Goal: Transaction & Acquisition: Obtain resource

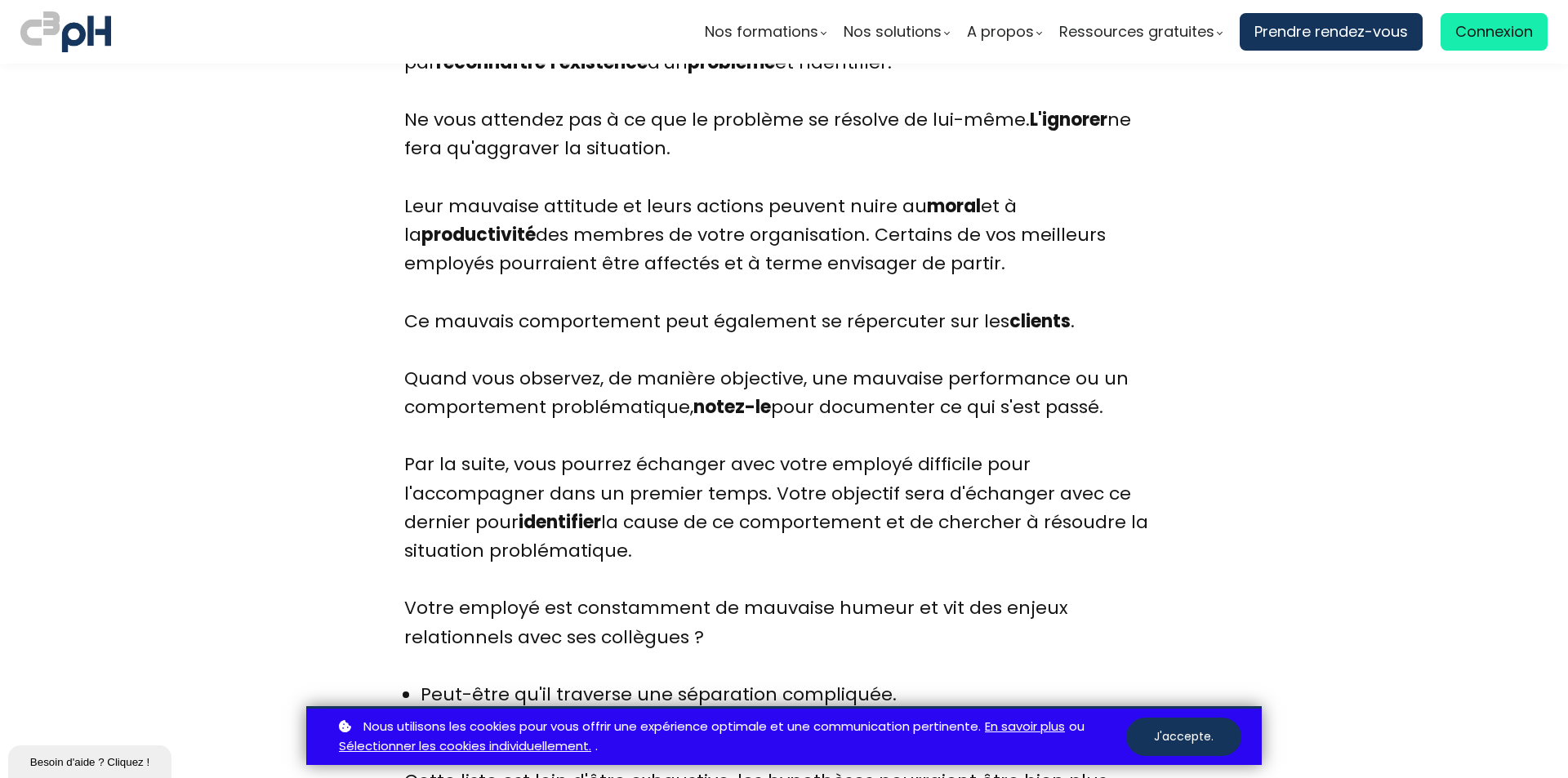
scroll to position [2795, 0]
drag, startPoint x: 702, startPoint y: 119, endPoint x: 1129, endPoint y: 141, distance: 427.6
click at [1129, 141] on div "Lorsque vous avez affaire à des employés difficiles, vous devez commencer par r…" at bounding box center [784, 549] width 760 height 1063
copy div "problème se résolve de lui-même. L'ignorer ne fera qu'aggraver la situation."
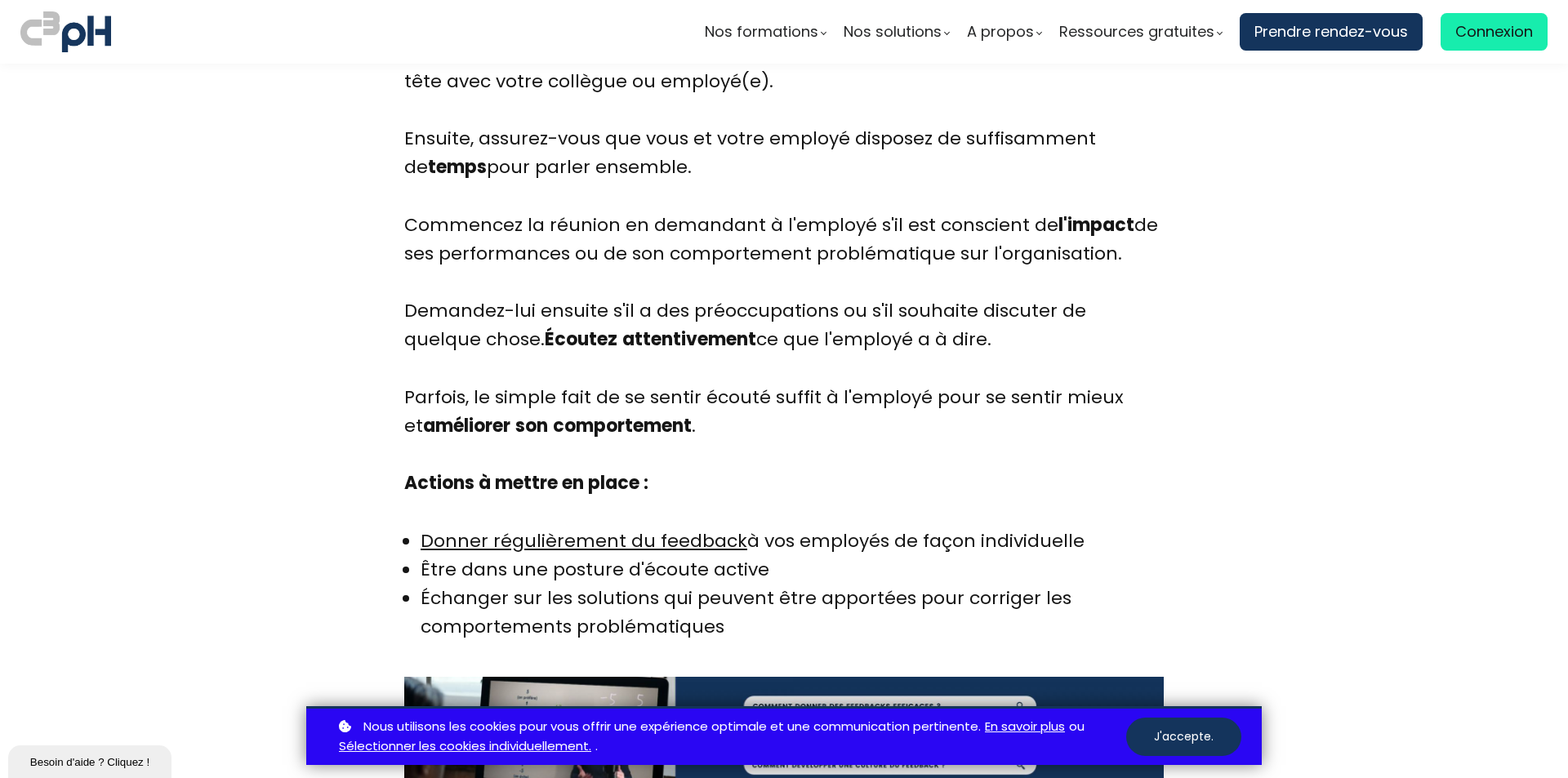
scroll to position [4500, 0]
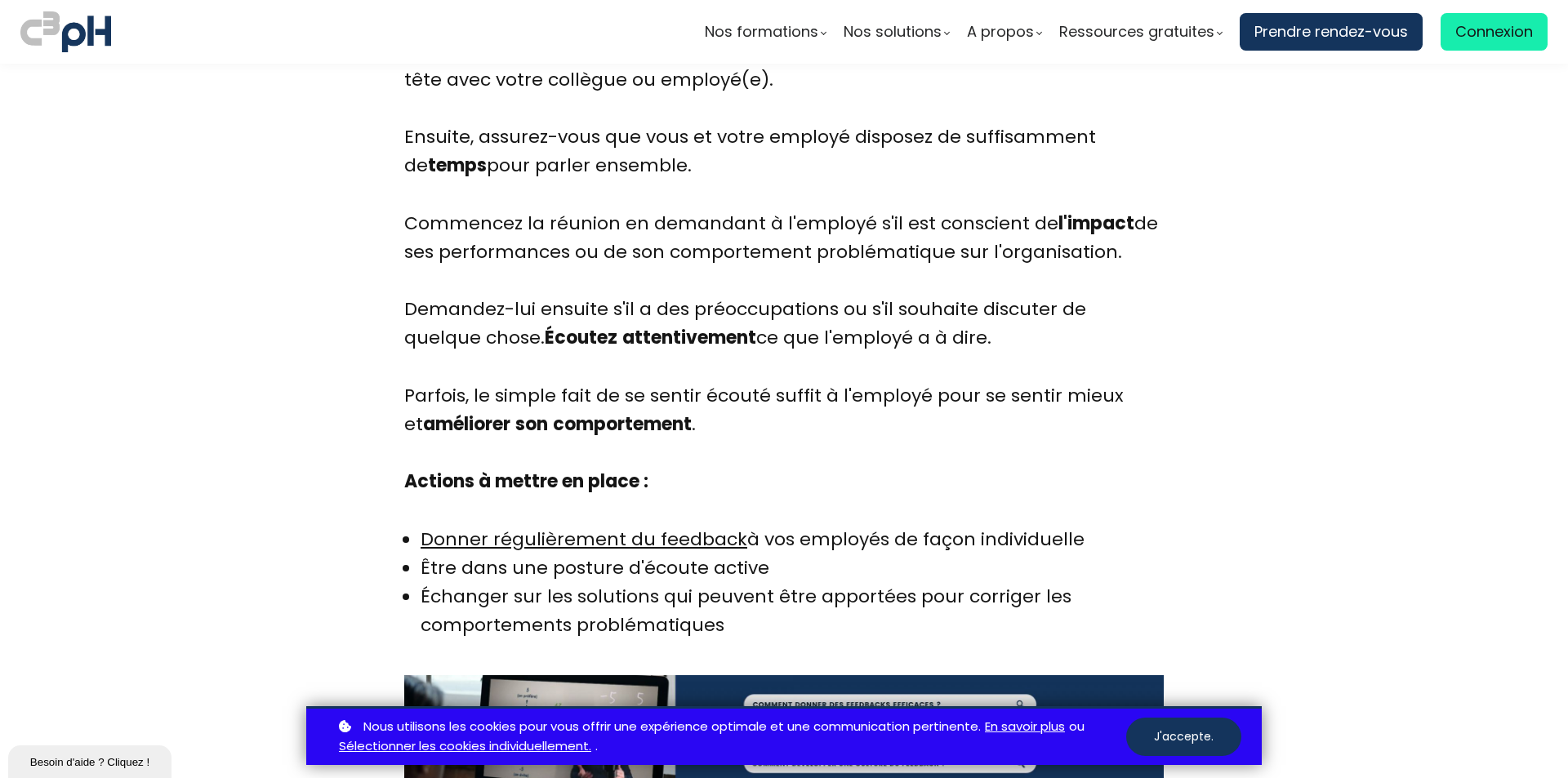
drag, startPoint x: 403, startPoint y: 191, endPoint x: 1125, endPoint y: 218, distance: 722.5
click at [1125, 218] on div "Une étude de la Harvard Business Review a révélé que les employés préfèrent rec…" at bounding box center [784, 51] width 760 height 1178
copy div "Commencez la réunion en demandant à l'employé s'il est conscient de l'impact de…"
click at [336, 365] on section "Introduction En tant que gestionnaire, vous rêvez certainement de travailler to…" at bounding box center [784, 557] width 1568 height 8726
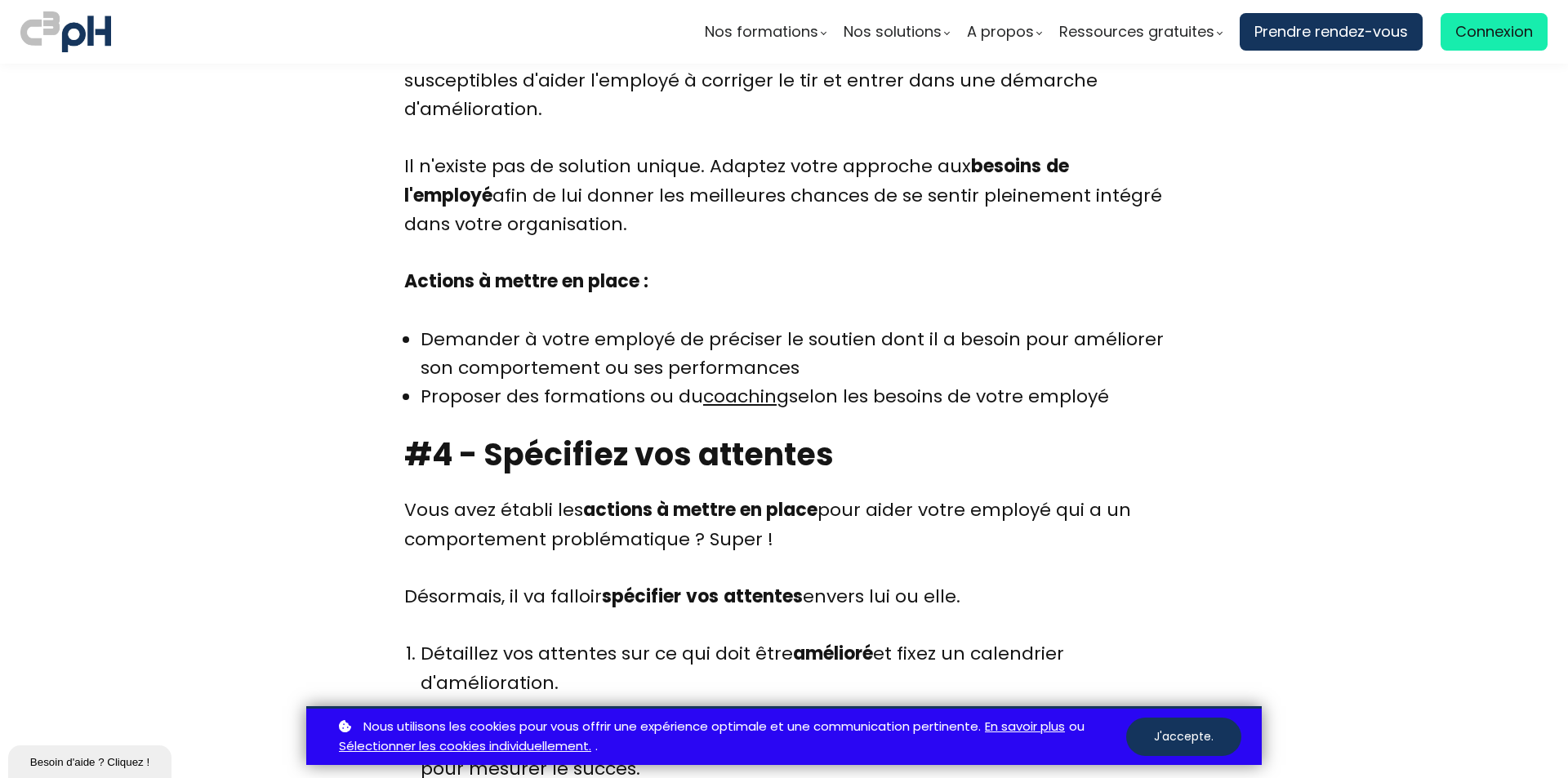
scroll to position [5721, 0]
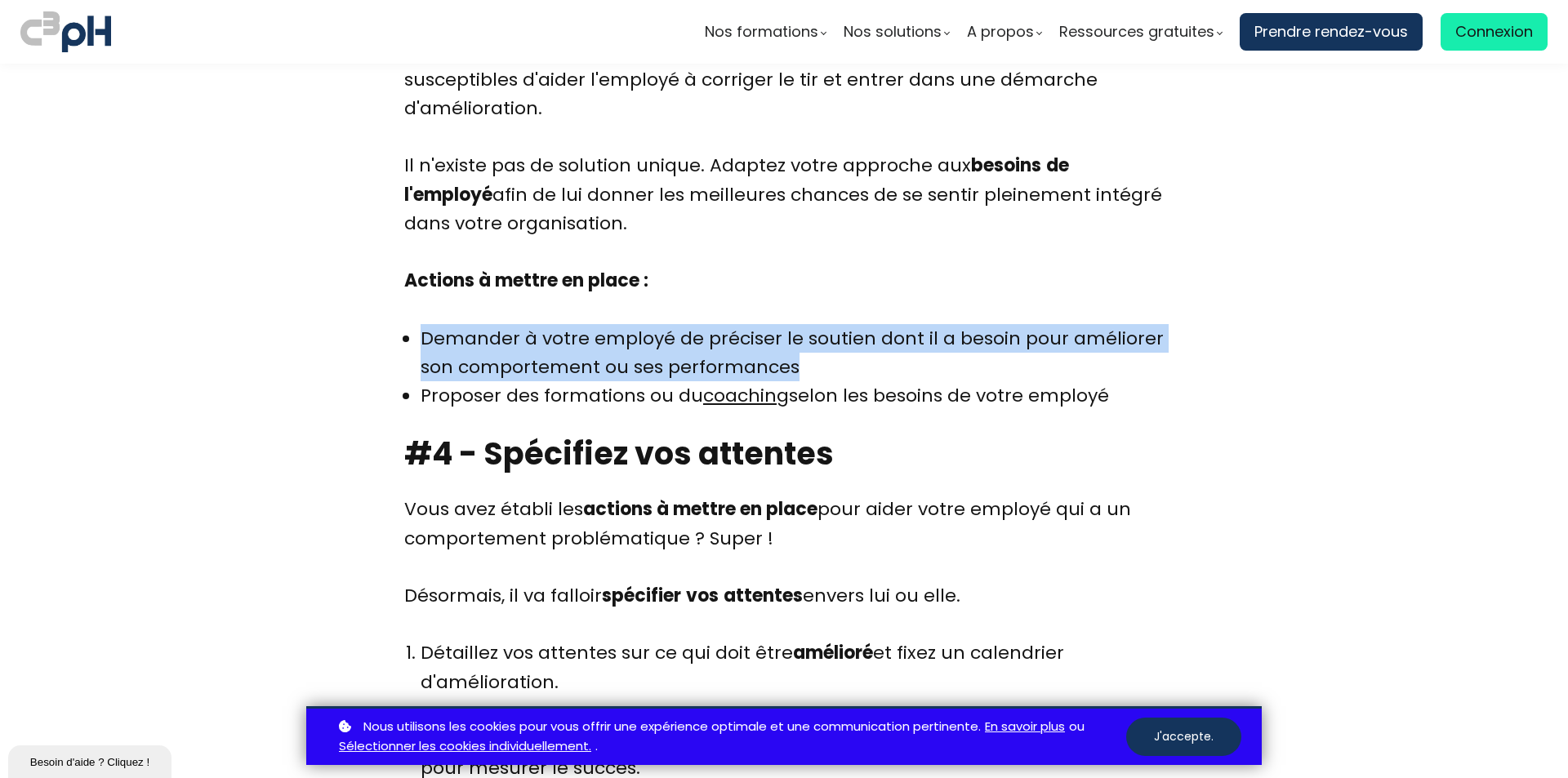
drag, startPoint x: 417, startPoint y: 303, endPoint x: 835, endPoint y: 333, distance: 419.1
click at [835, 333] on li "Demander à votre employé de préciser le soutien dont il a besoin pour améliorer…" at bounding box center [792, 353] width 743 height 57
copy li "Demander à votre employé de préciser le soutien dont il a besoin pour améliorer…"
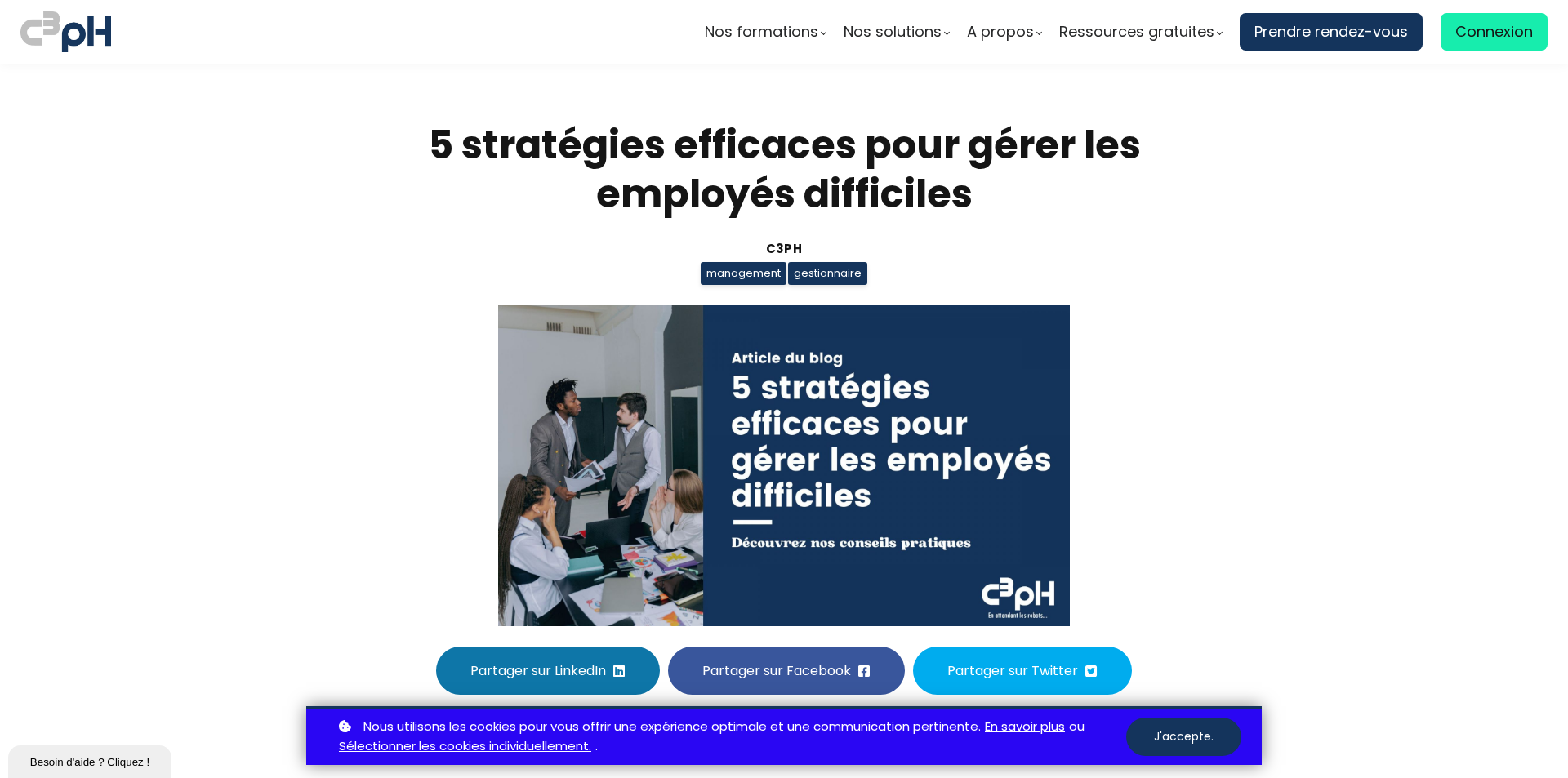
scroll to position [5721, 0]
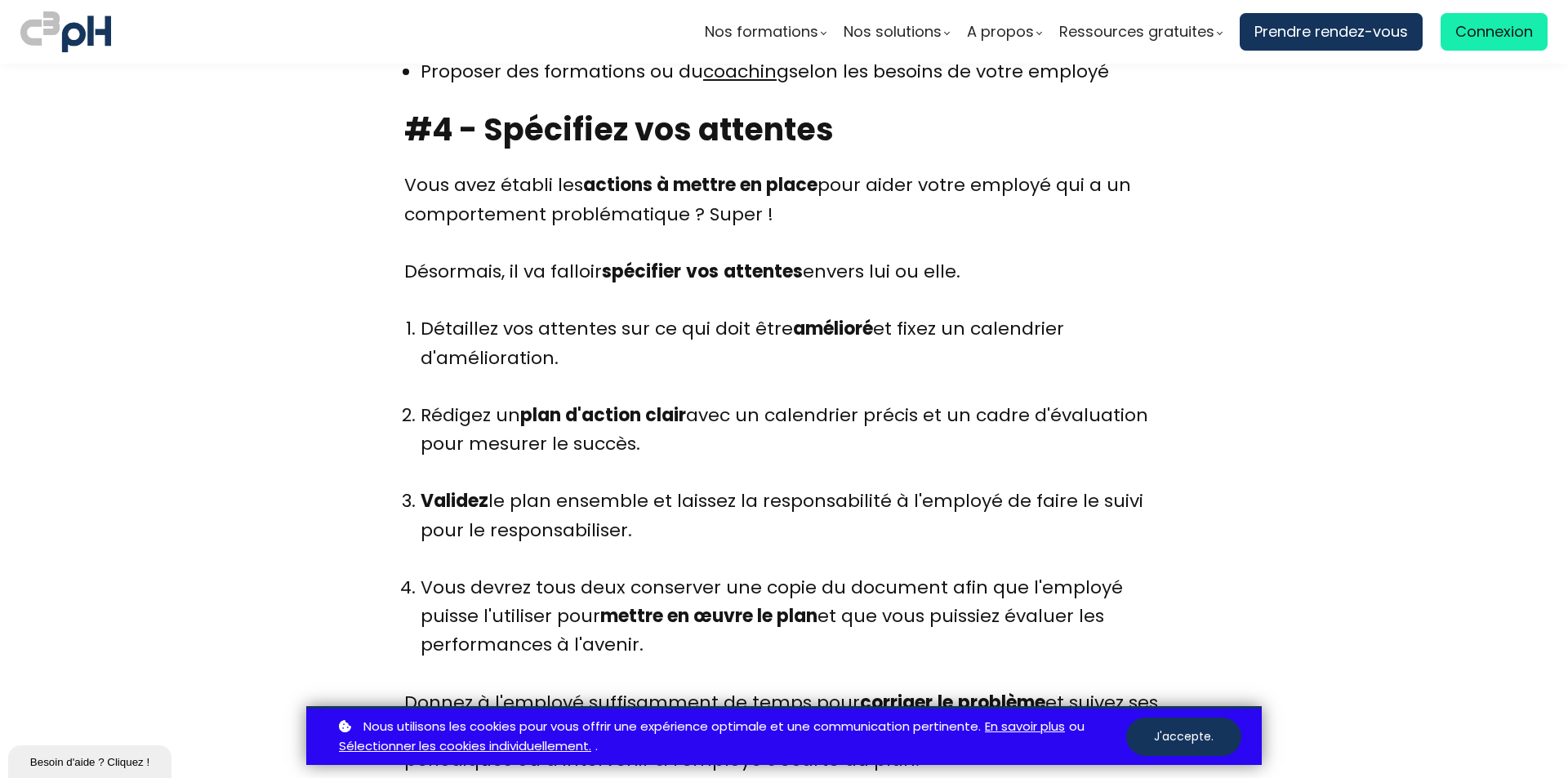
scroll to position [6046, 0]
drag, startPoint x: 423, startPoint y: 294, endPoint x: 1074, endPoint y: 316, distance: 651.4
click at [1074, 316] on li "Détaillez vos attentes sur ce qui doit être amélioré et fixez un calendrier d'a…" at bounding box center [792, 357] width 743 height 86
click at [421, 314] on li "Détaillez vos attentes sur ce qui doit être amélioré et fixez un calendrier d'a…" at bounding box center [792, 357] width 743 height 86
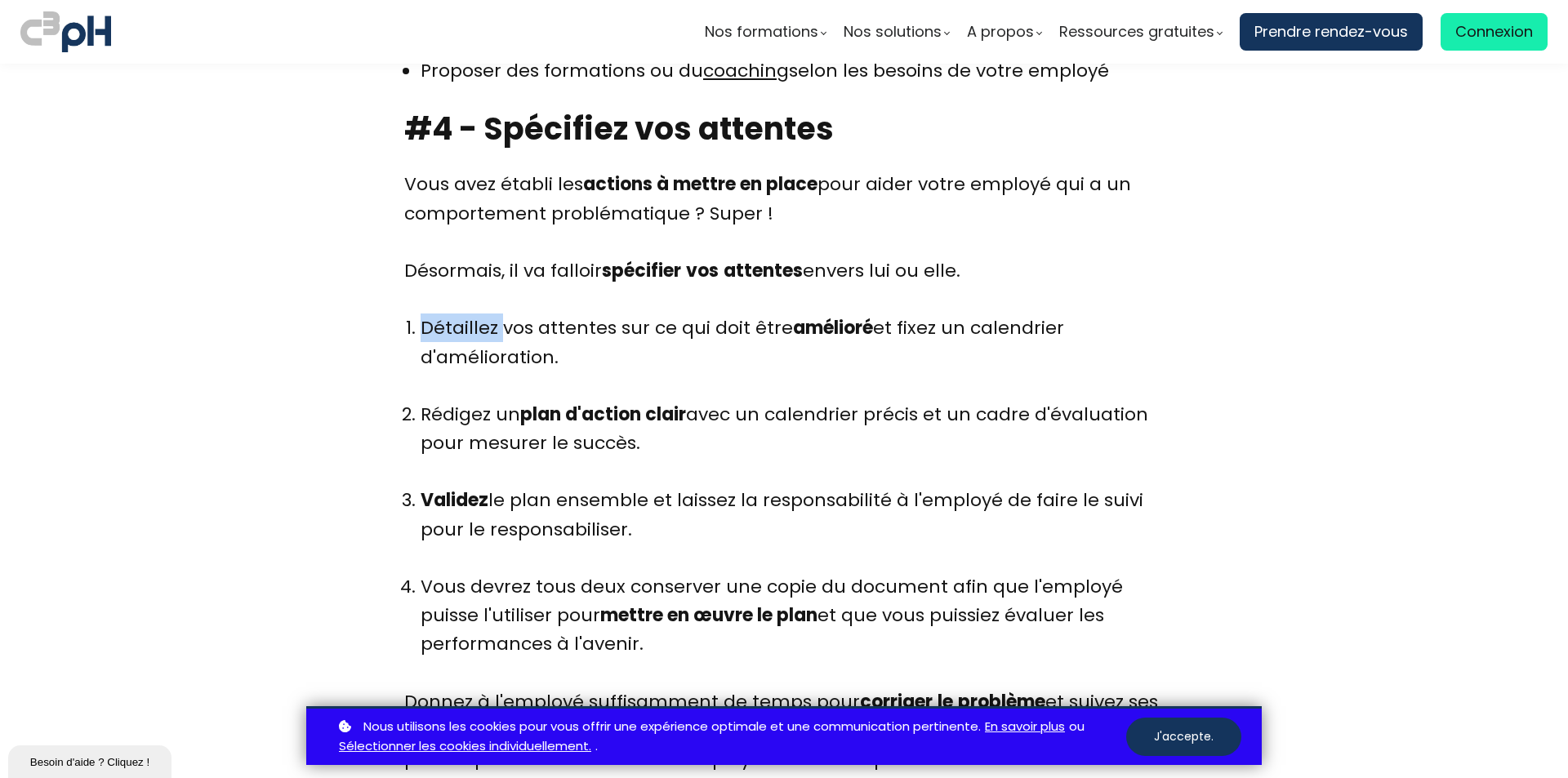
click at [421, 314] on li "Détaillez vos attentes sur ce qui doit être amélioré et fixez un calendrier d'a…" at bounding box center [792, 357] width 743 height 86
drag, startPoint x: 423, startPoint y: 298, endPoint x: 708, endPoint y: 610, distance: 422.6
click at [708, 610] on ol "Détaillez vos attentes sur ce qui doit être amélioré et fixez un calendrier d'a…" at bounding box center [784, 500] width 760 height 373
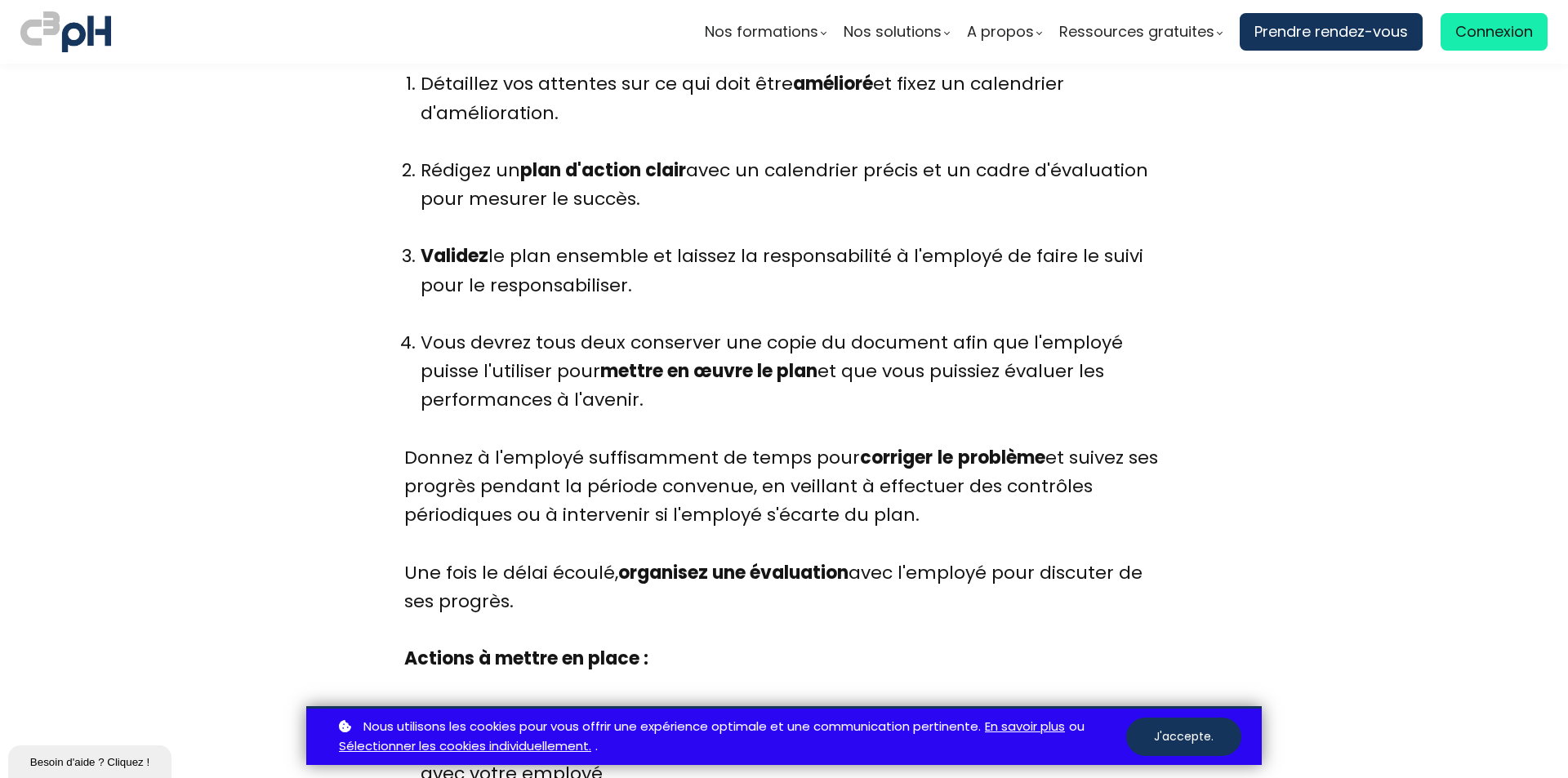
scroll to position [6291, 0]
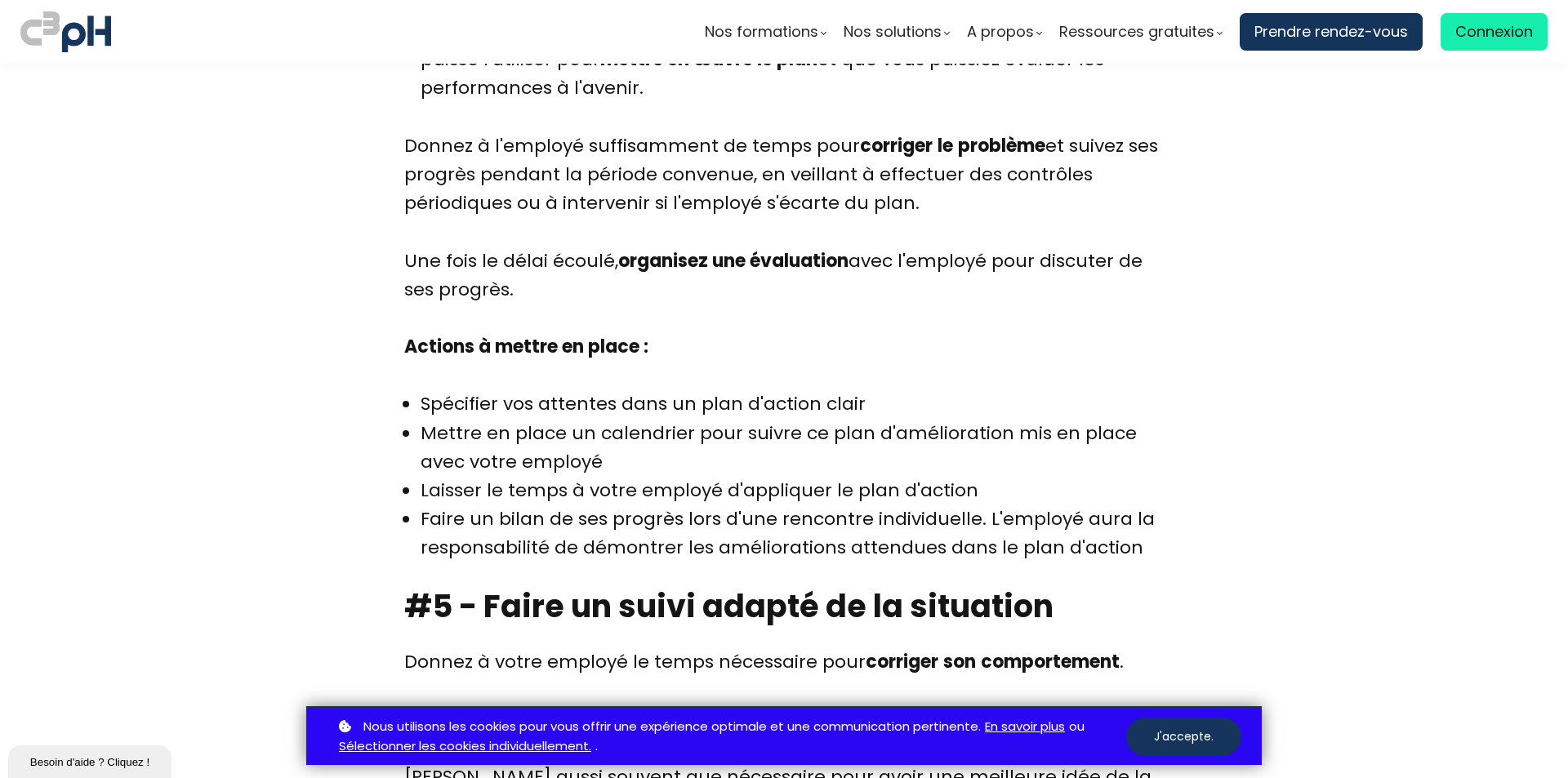
click at [409, 404] on ul "Spécifier vos attentes dans un plan d'action clair Mettre en place un calendrie…" at bounding box center [784, 476] width 760 height 172
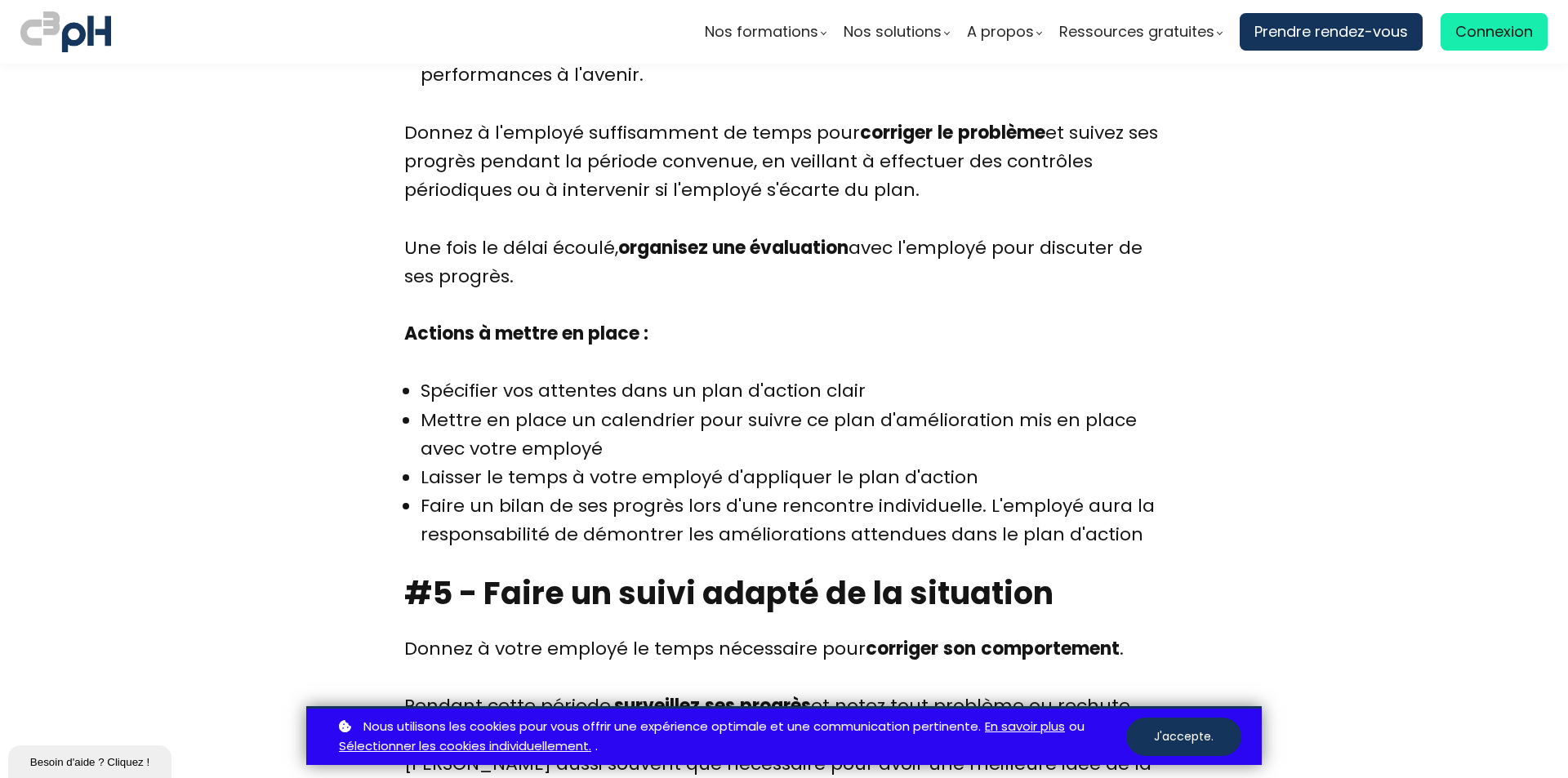
scroll to position [6615, 0]
click at [419, 376] on ul "Spécifier vos attentes dans un plan d'action clair Mettre en place un calendrie…" at bounding box center [784, 462] width 760 height 172
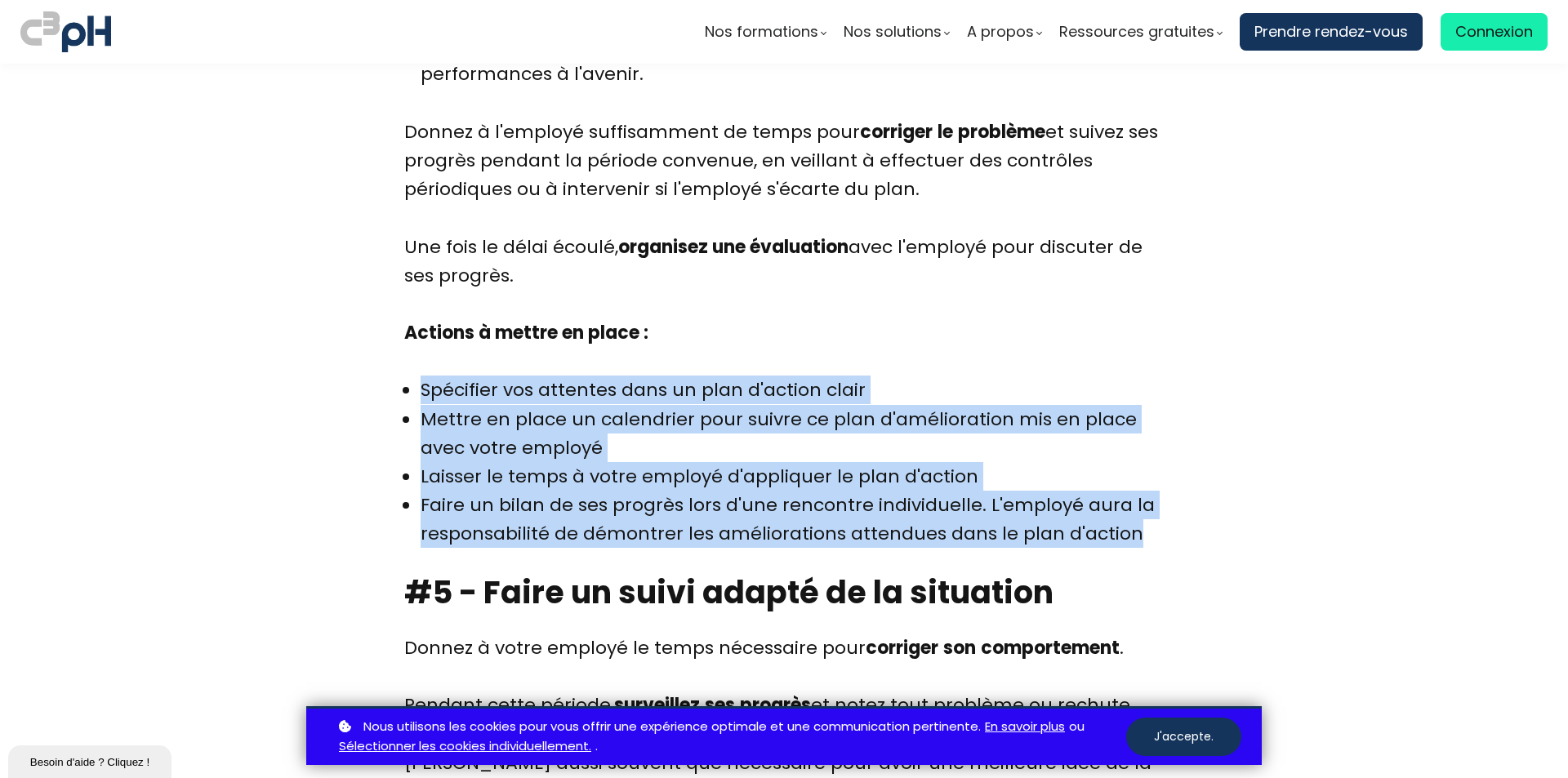
drag, startPoint x: 419, startPoint y: 360, endPoint x: 1138, endPoint y: 505, distance: 733.5
click at [1138, 505] on ul "Spécifier vos attentes dans un plan d'action clair Mettre en place un calendrie…" at bounding box center [784, 462] width 760 height 172
copy ul "Spécifier vos attentes dans un plan d'action clair Mettre en place un calendrie…"
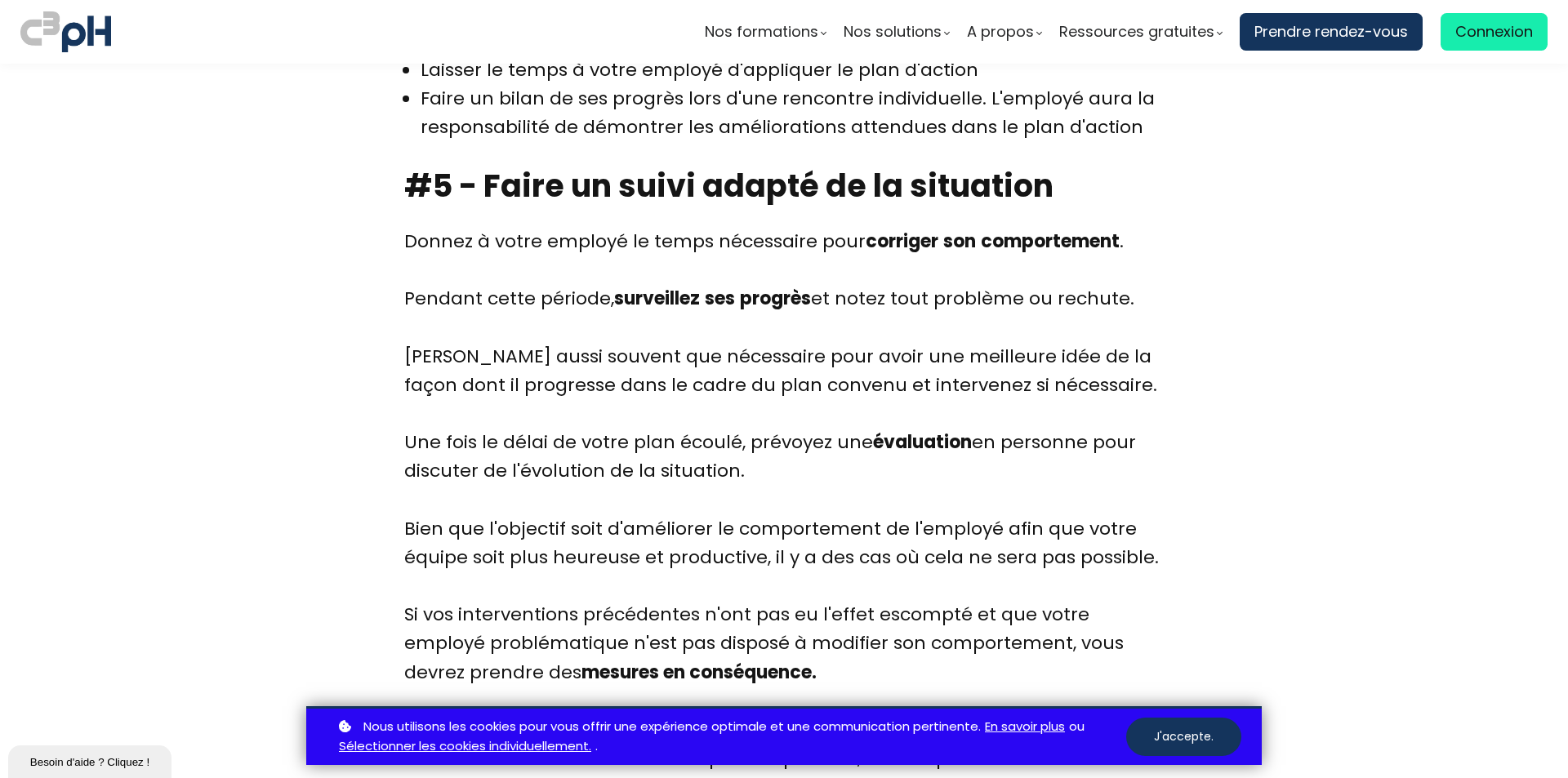
scroll to position [7023, 0]
drag, startPoint x: 613, startPoint y: 270, endPoint x: 1129, endPoint y: 272, distance: 516.0
click at [1129, 272] on div "Donnez à votre employé le temps nécessaire pour corriger son comportement . Pen…" at bounding box center [784, 685] width 760 height 919
drag, startPoint x: 411, startPoint y: 217, endPoint x: 1131, endPoint y: 278, distance: 722.6
click at [1131, 278] on div "Donnez à votre employé le temps nécessaire pour corriger son comportement . Pen…" at bounding box center [784, 685] width 760 height 919
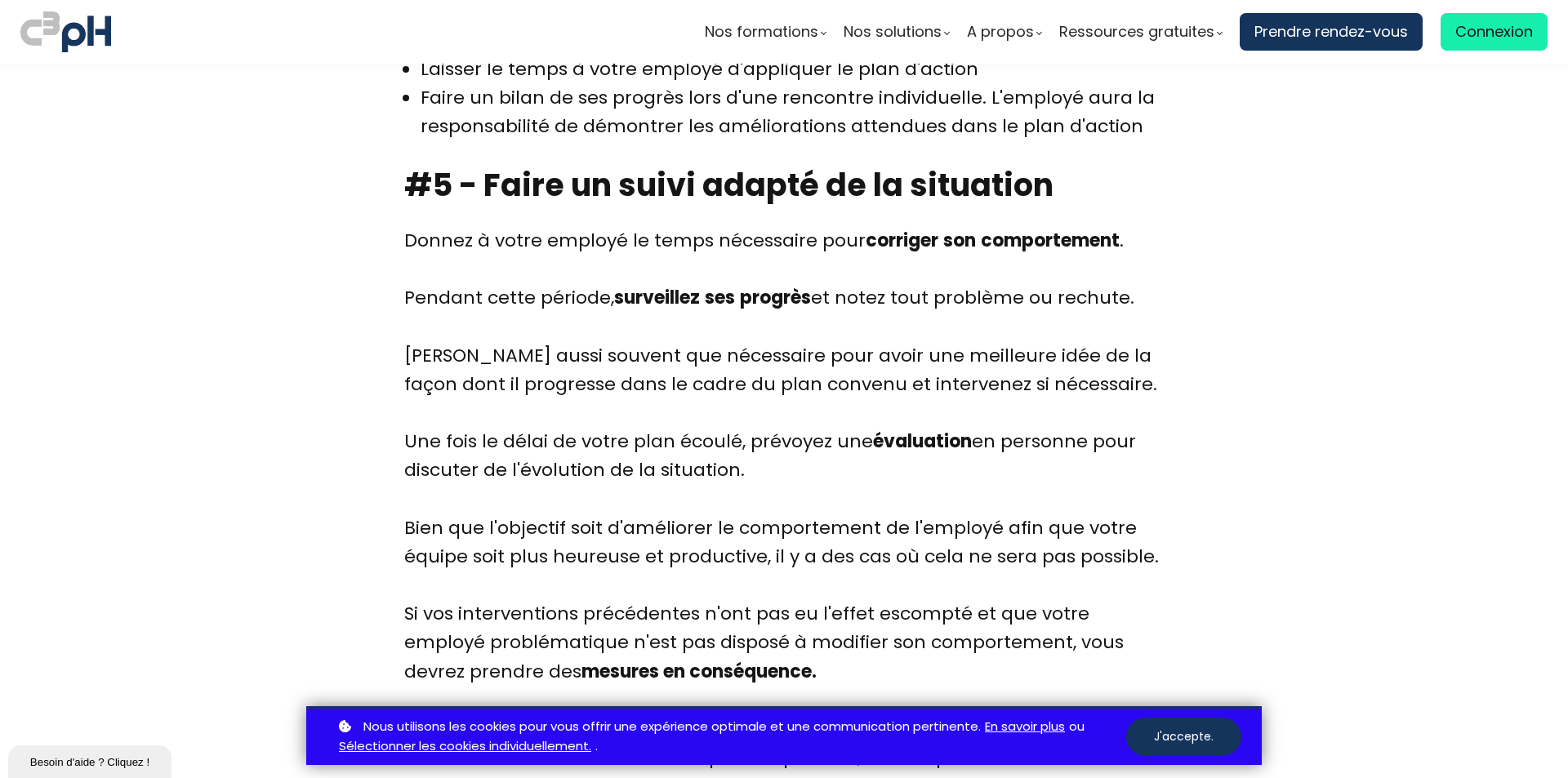
copy div "onnez à votre employé le temps nécessaire pour corriger son comportement . Pend…"
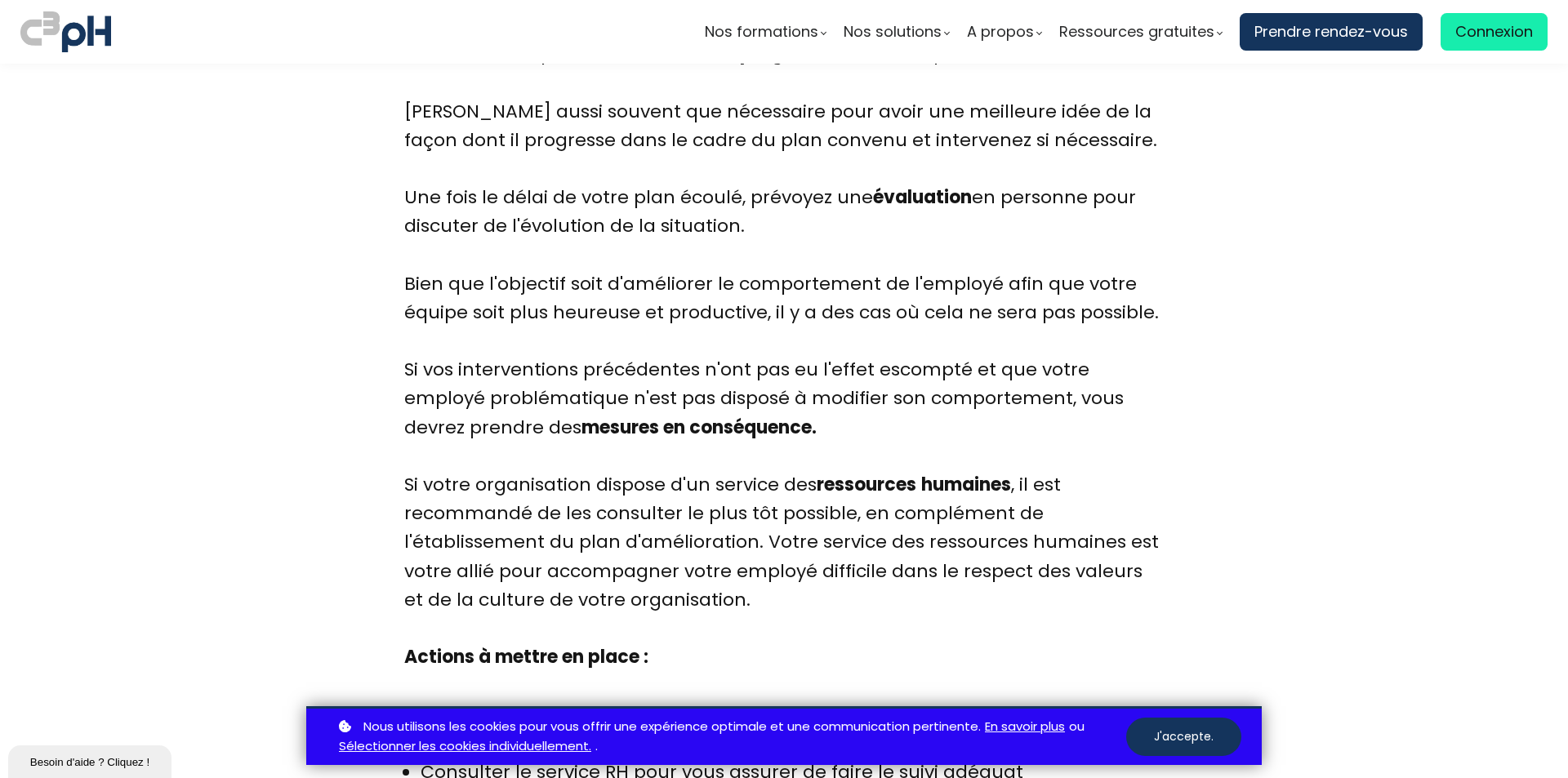
scroll to position [7267, 0]
click at [404, 174] on div "Donnez à votre employé le temps nécessaire pour corriger son comportement . Pen…" at bounding box center [784, 441] width 760 height 919
click at [404, 169] on div "Donnez à votre employé le temps nécessaire pour corriger son comportement . Pen…" at bounding box center [784, 441] width 760 height 919
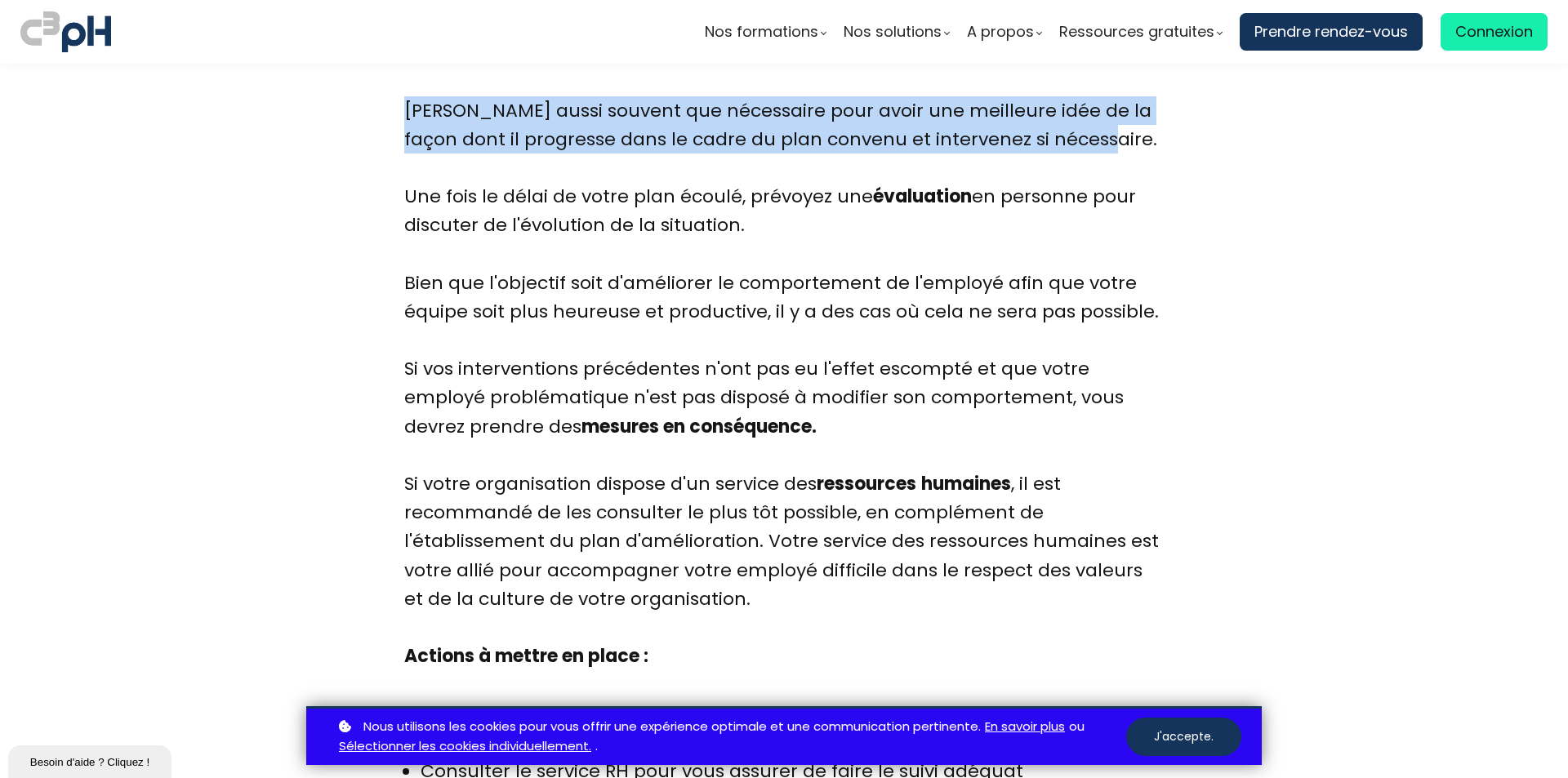
drag, startPoint x: 402, startPoint y: 81, endPoint x: 1100, endPoint y: 109, distance: 698.6
click at [1100, 109] on div "Donnez à votre employé le temps nécessaire pour corriger son comportement . Pen…" at bounding box center [784, 441] width 760 height 919
copy div "Vérifiez aussi souvent que nécessaire pour avoir une meilleure idée de la façon…"
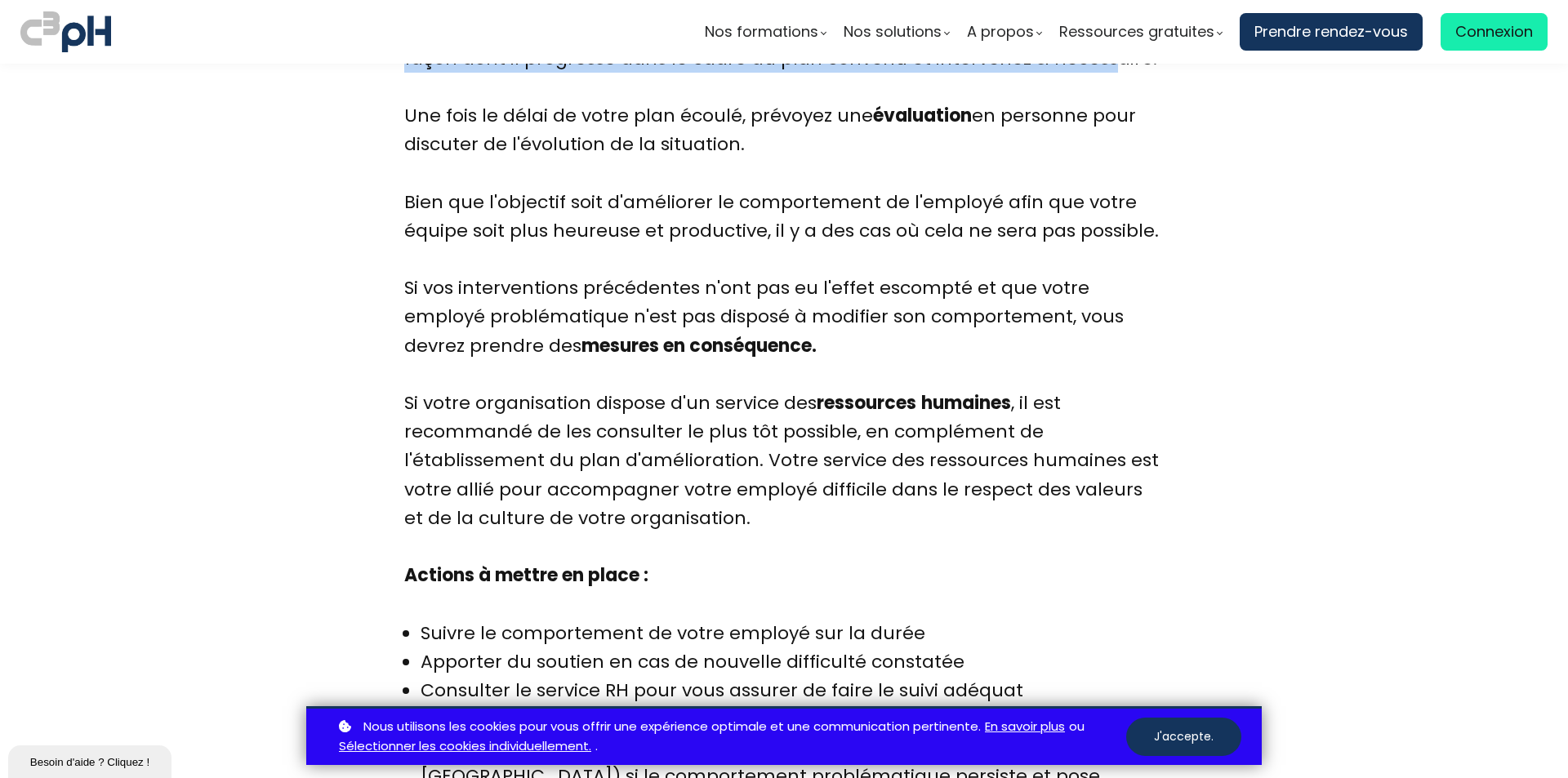
scroll to position [7350, 0]
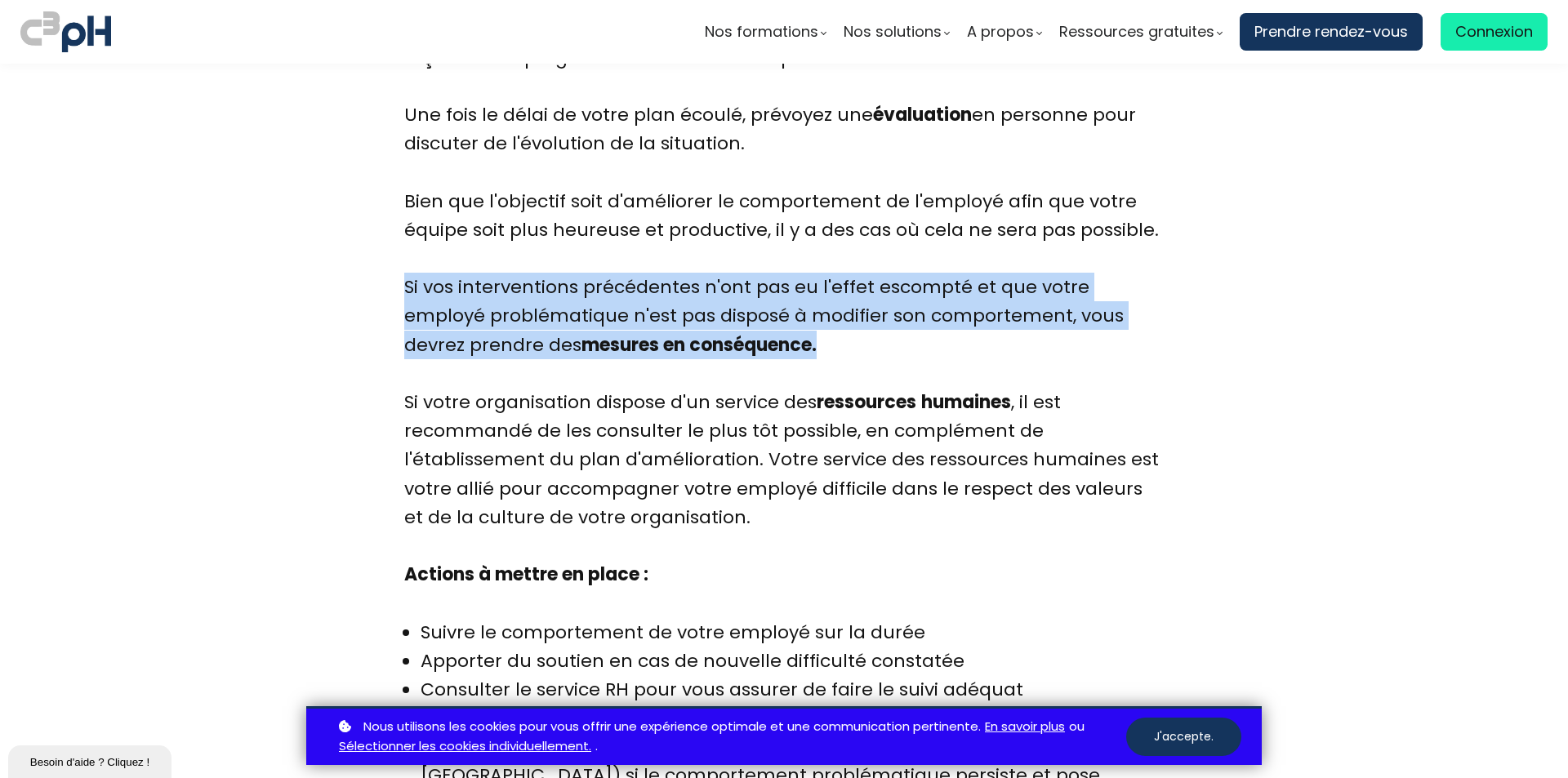
drag, startPoint x: 402, startPoint y: 250, endPoint x: 922, endPoint y: 306, distance: 523.0
click at [922, 306] on div "Bien que l'objectif soit d'améliorer le comportement de l'employé afin que votr…" at bounding box center [784, 258] width 760 height 201
copy div "Si vos interventions précédentes n'ont pas eu l'effet escompté et que votre emp…"
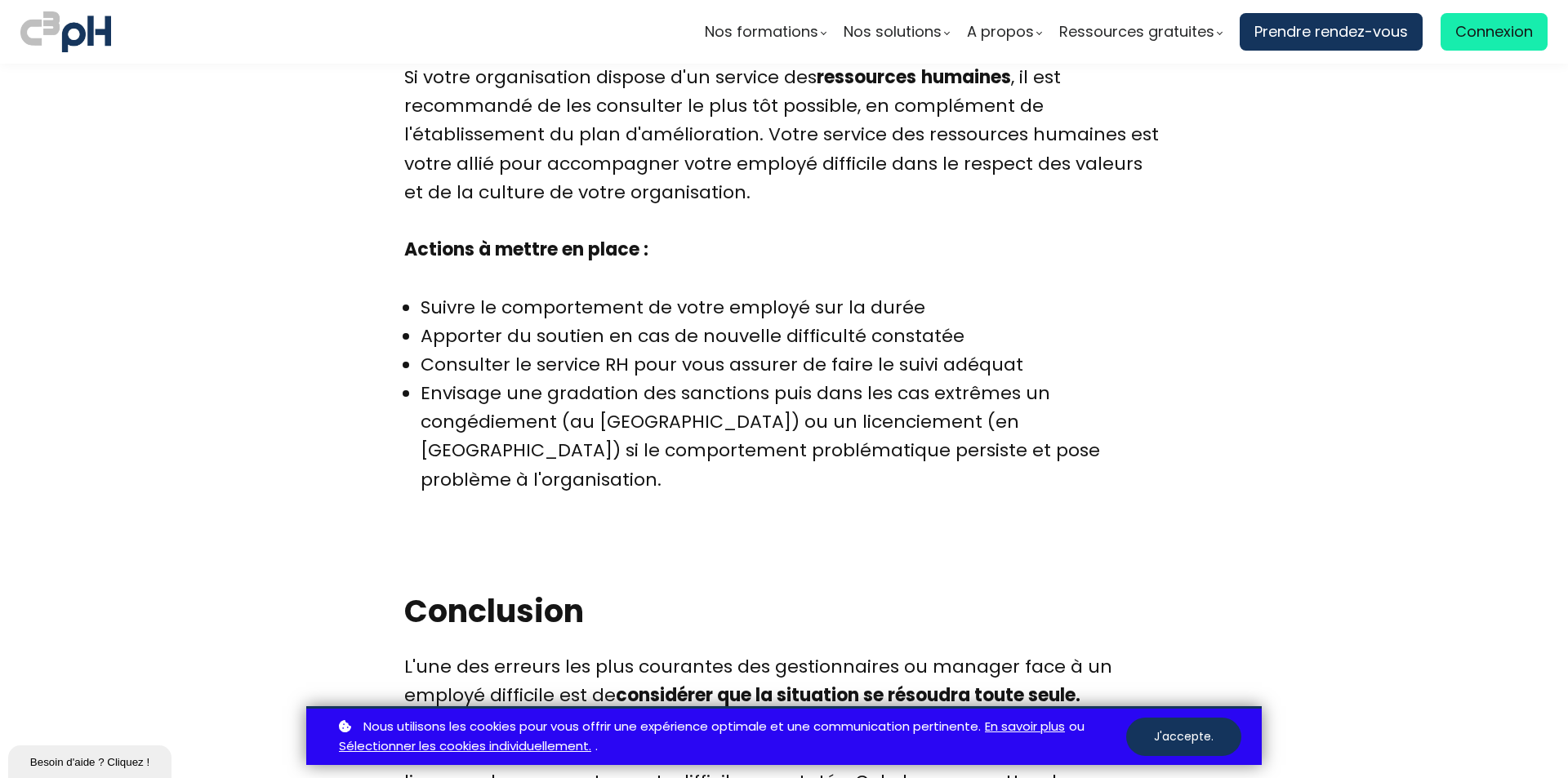
scroll to position [7675, 0]
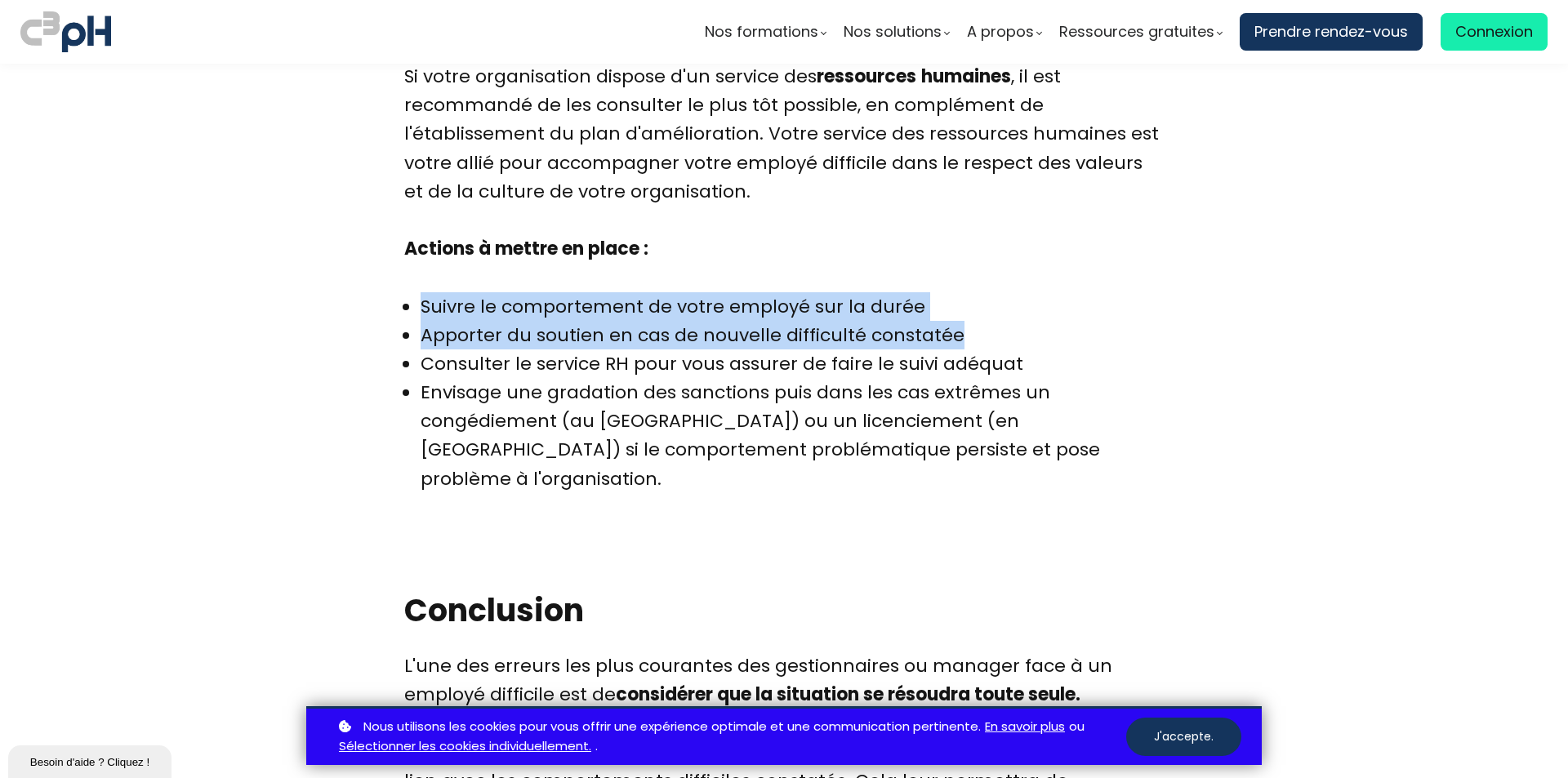
drag, startPoint x: 418, startPoint y: 272, endPoint x: 968, endPoint y: 296, distance: 550.5
click at [968, 296] on ul "Suivre le comportement de votre employé sur la durée Apporter du soutien en cas…" at bounding box center [784, 392] width 760 height 201
copy ul "Suivre le comportement de votre employé sur la durée Apporter du soutien en cas…"
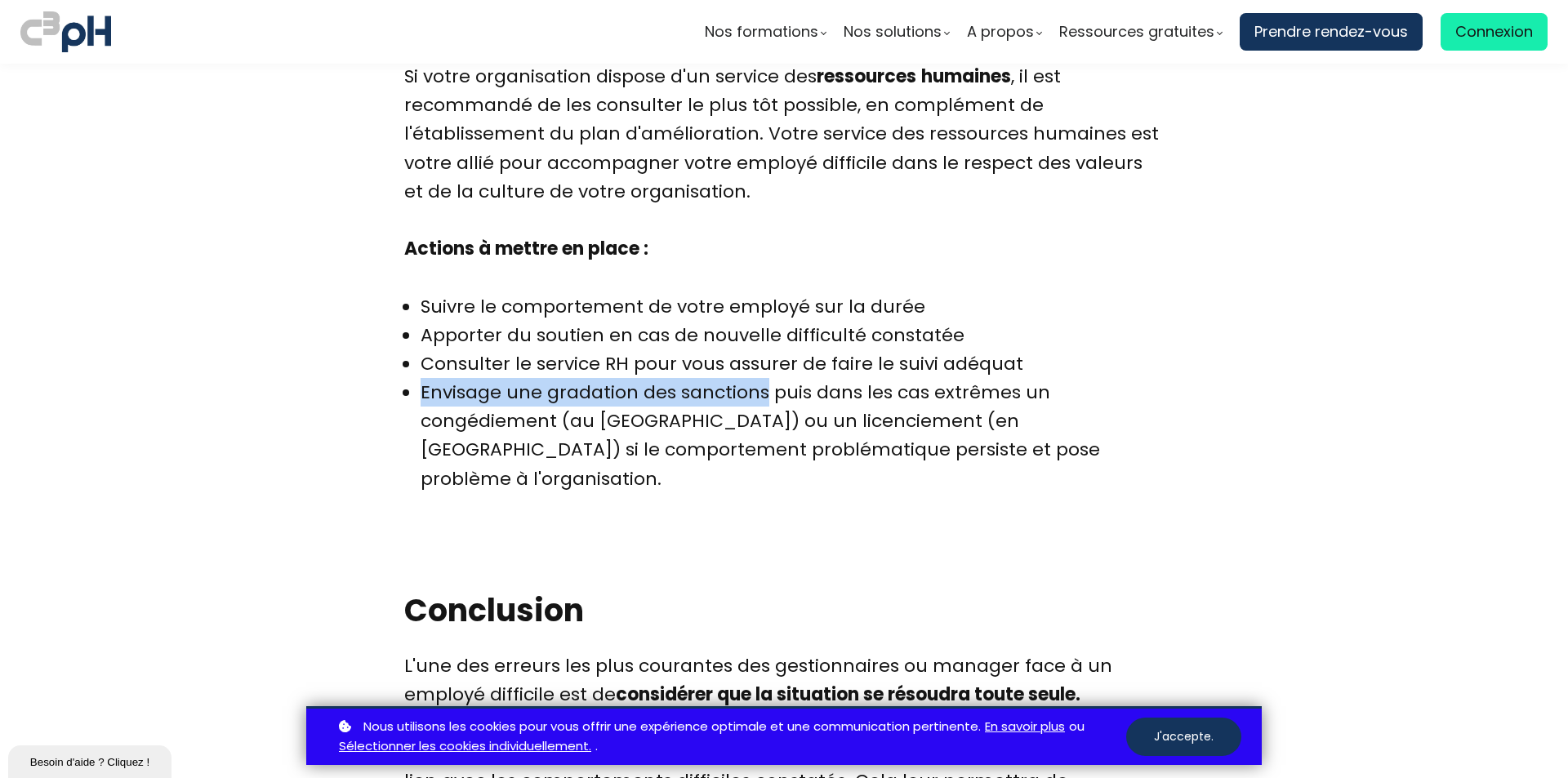
drag, startPoint x: 418, startPoint y: 365, endPoint x: 761, endPoint y: 372, distance: 343.1
click at [761, 378] on li "Envisage une gradation des sanctions puis dans les cas extrêmes un congédiement…" at bounding box center [792, 435] width 743 height 115
copy li "Envisage une gradation des sanctions"
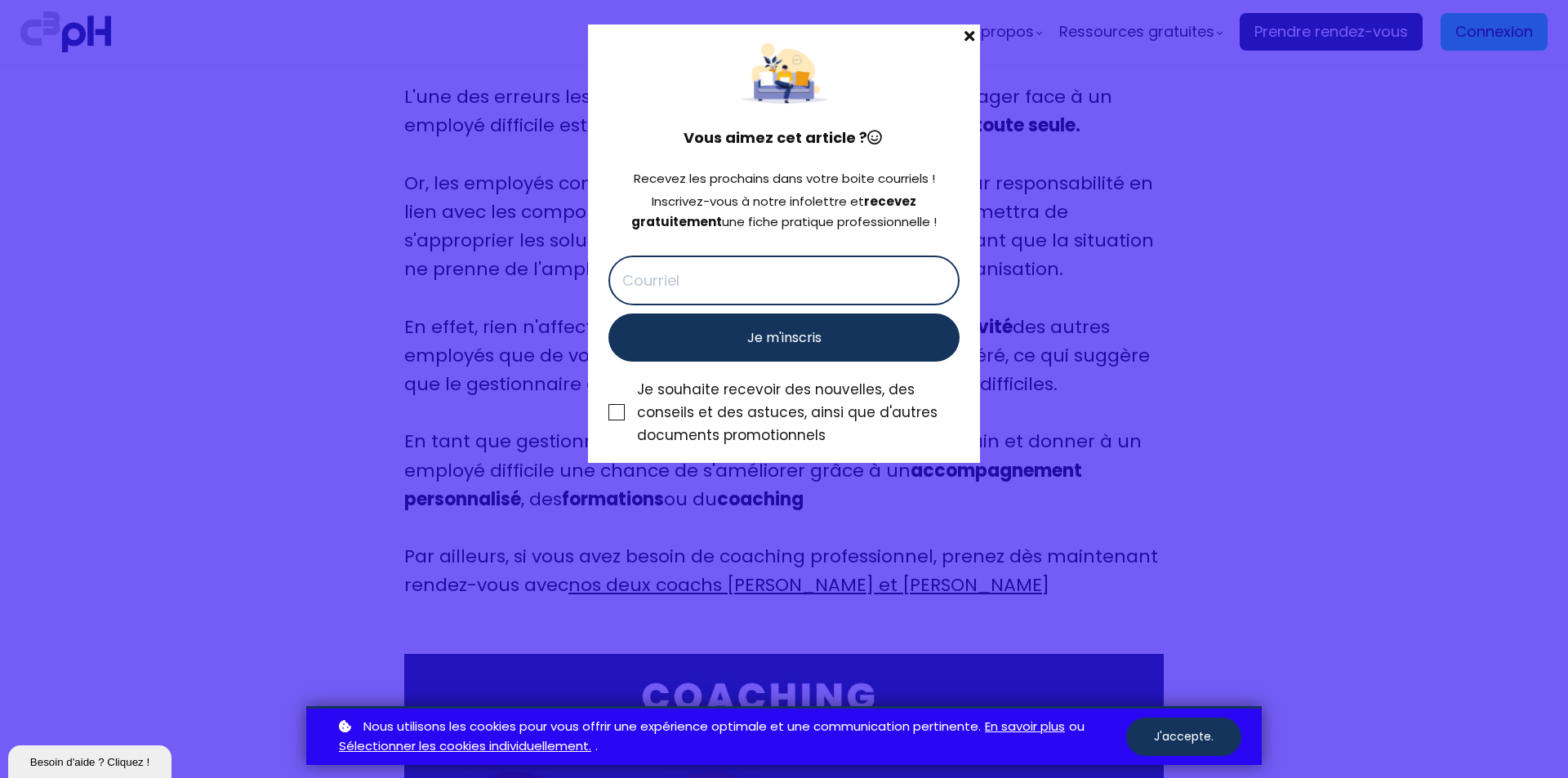
scroll to position [8245, 0]
click at [970, 38] on span at bounding box center [969, 36] width 21 height 23
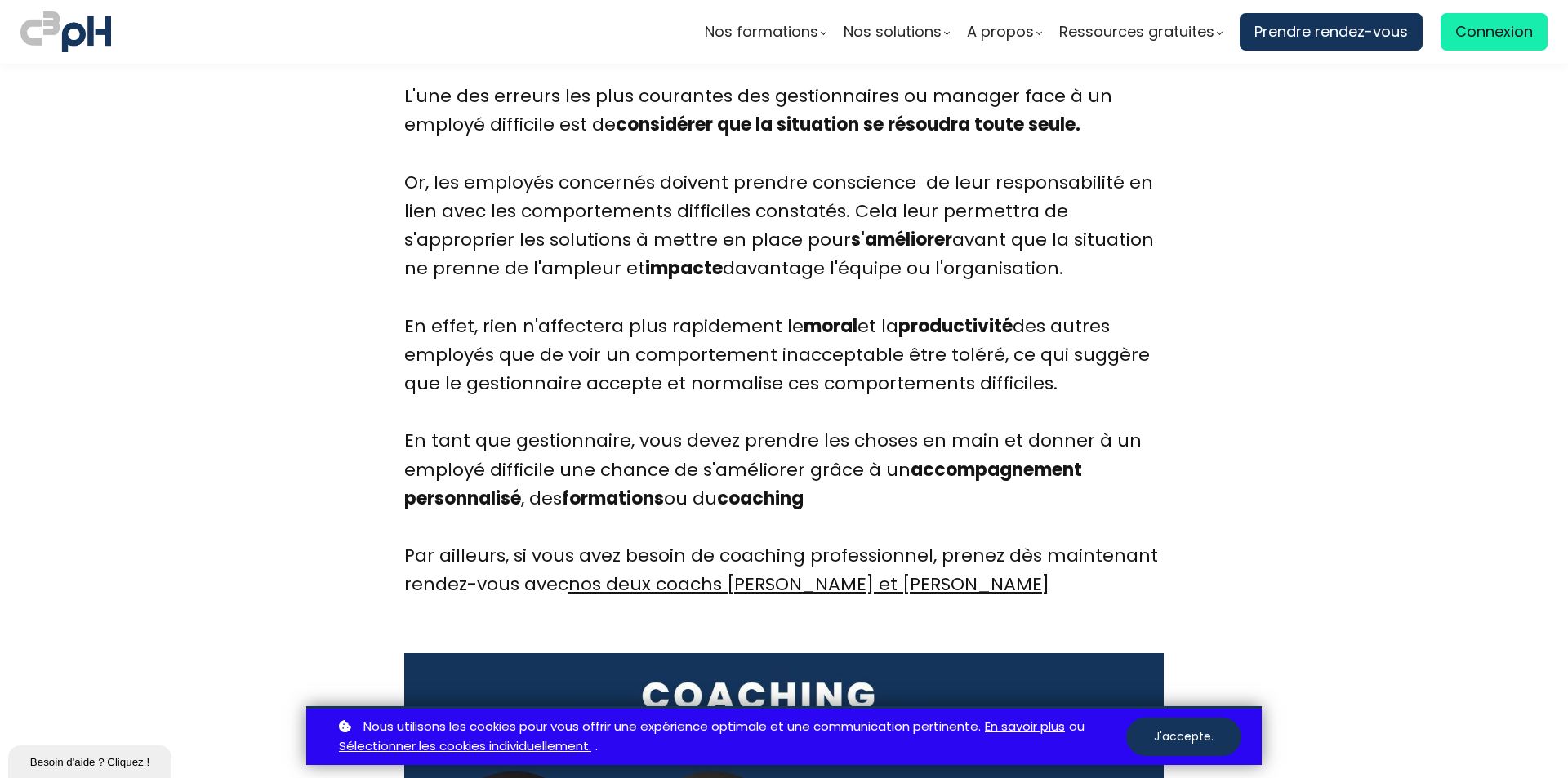
click at [404, 382] on span "L'une des erreurs les plus courantes des gestionnaires ou manager face à un emp…" at bounding box center [781, 340] width 754 height 513
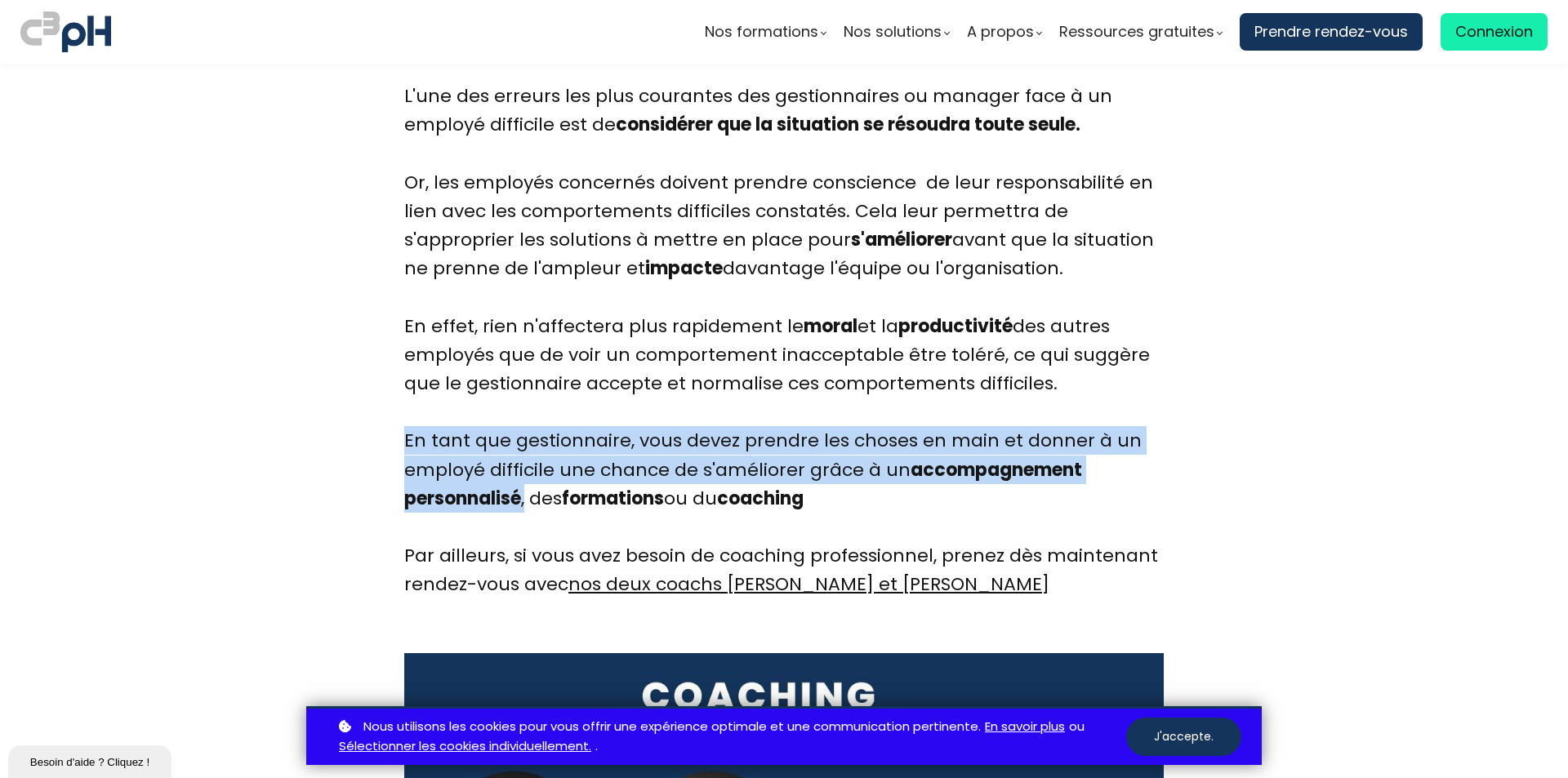
drag, startPoint x: 403, startPoint y: 378, endPoint x: 522, endPoint y: 443, distance: 135.6
click at [522, 443] on span "L'une des erreurs les plus courantes des gestionnaires ou manager face à un emp…" at bounding box center [781, 340] width 754 height 513
copy span "En tant que gestionnaire, vous devez prendre les choses en main et donner à un …"
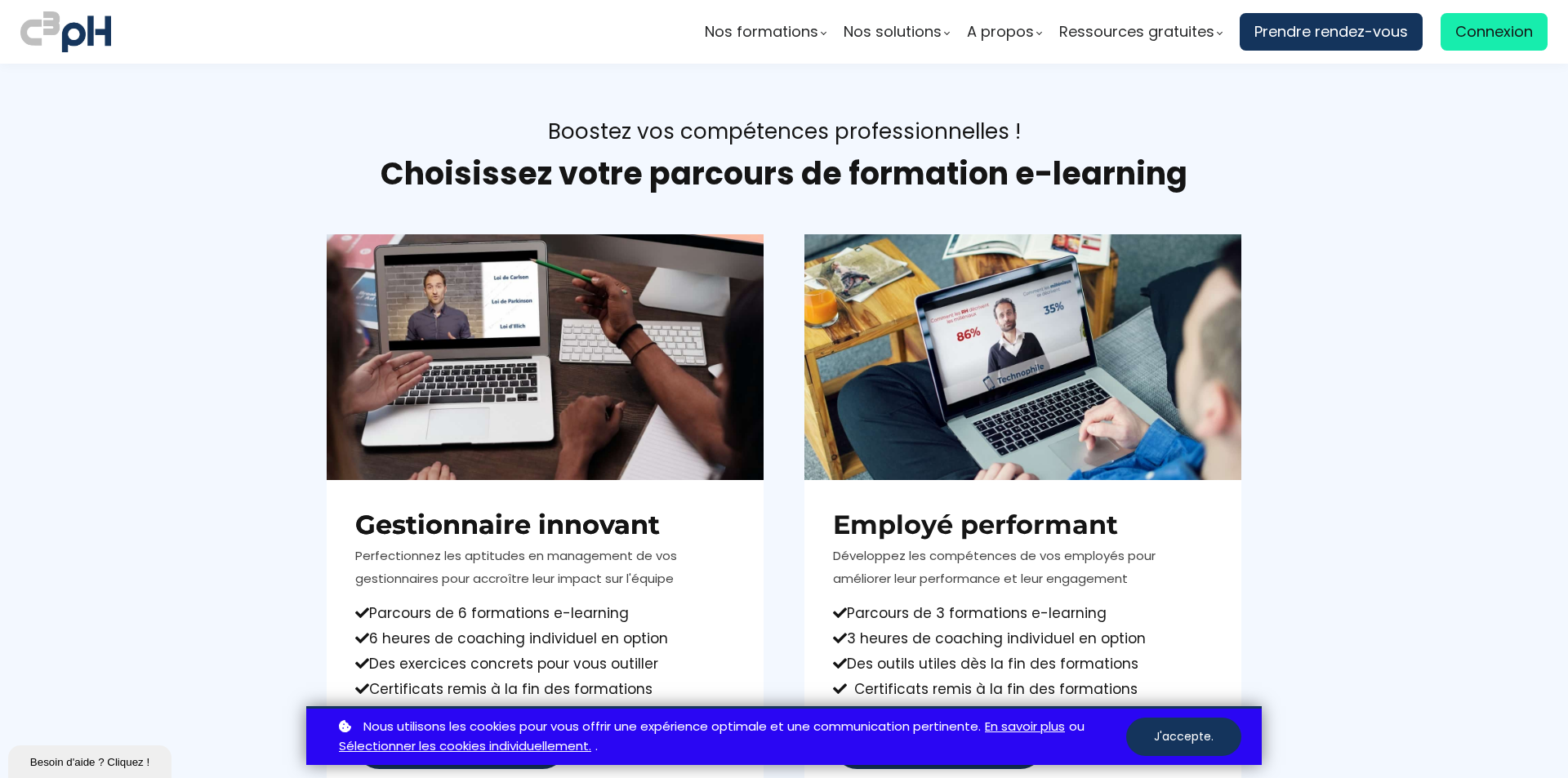
scroll to position [9632, 0]
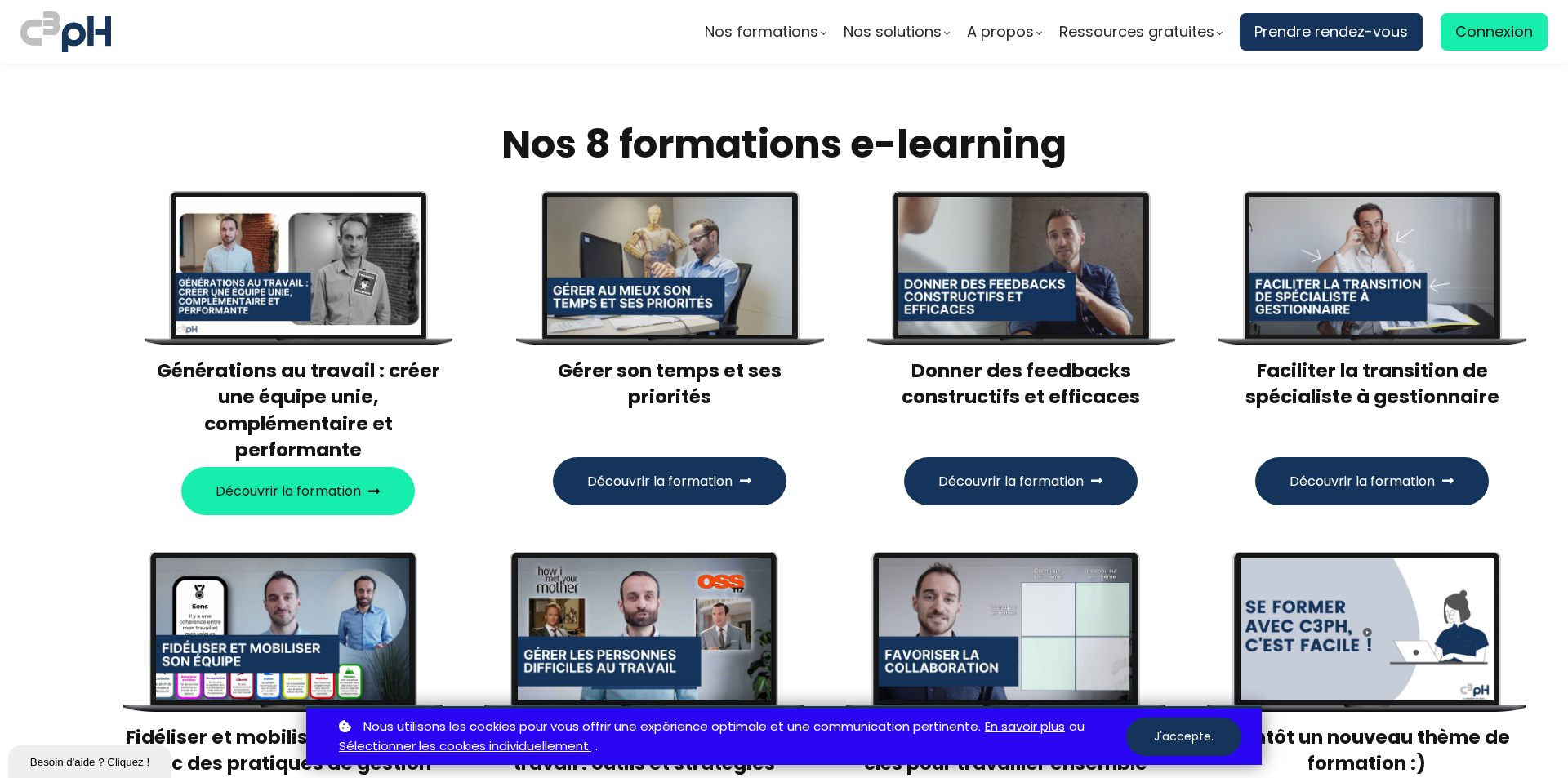
scroll to position [10448, 0]
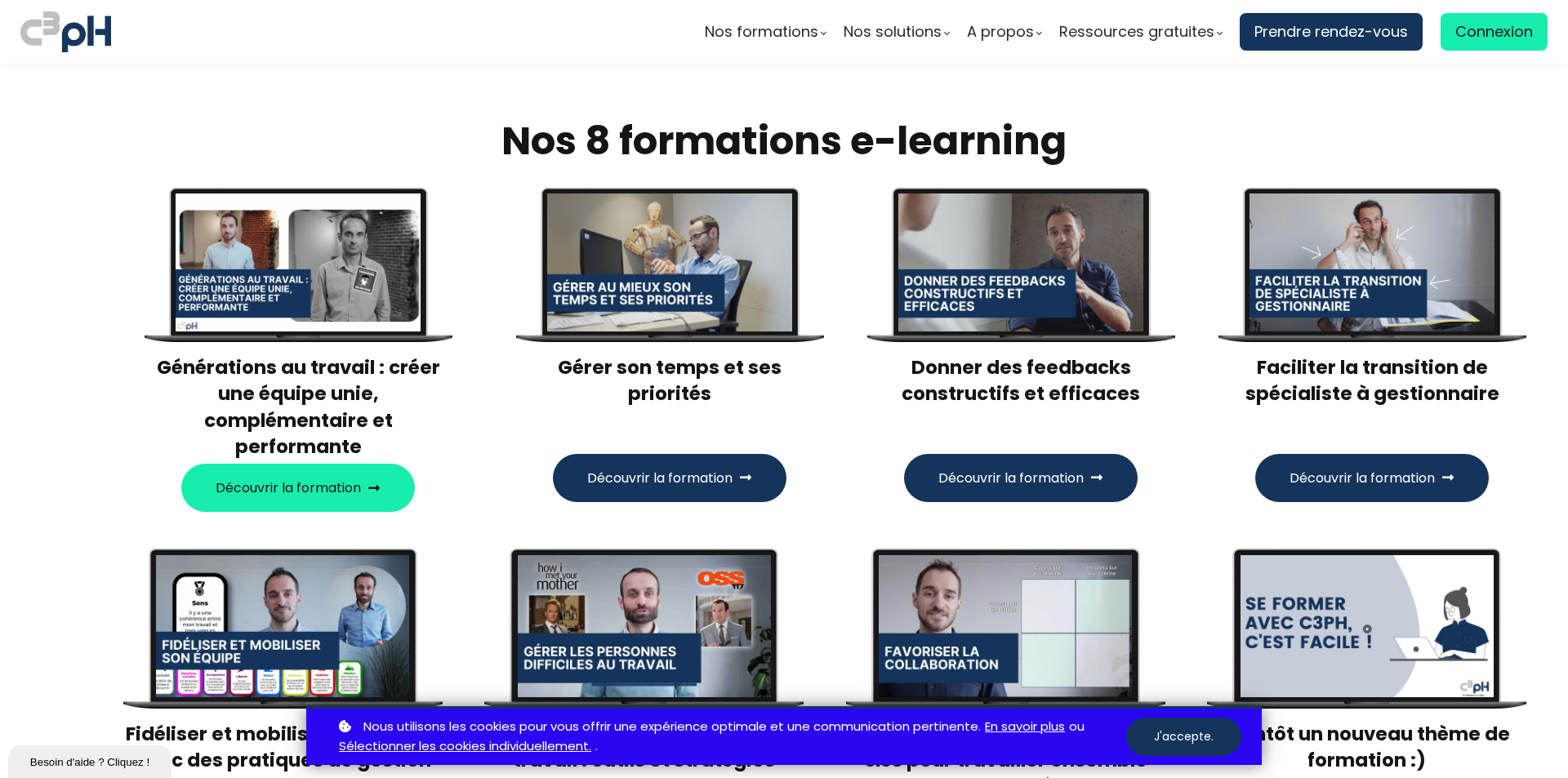
click at [1003, 235] on div at bounding box center [1020, 263] width 245 height 138
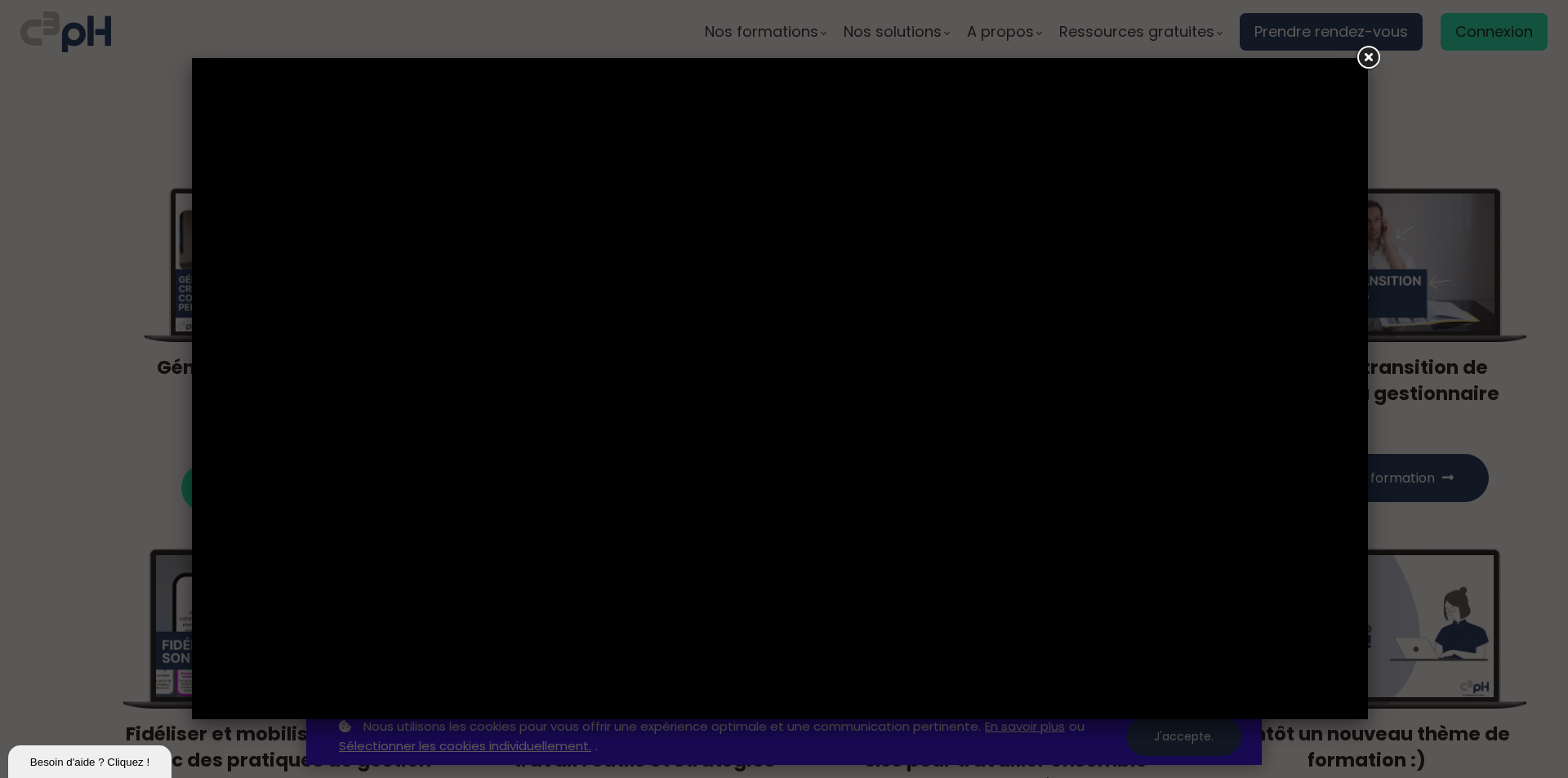
click at [1373, 54] on link at bounding box center [1367, 58] width 29 height 29
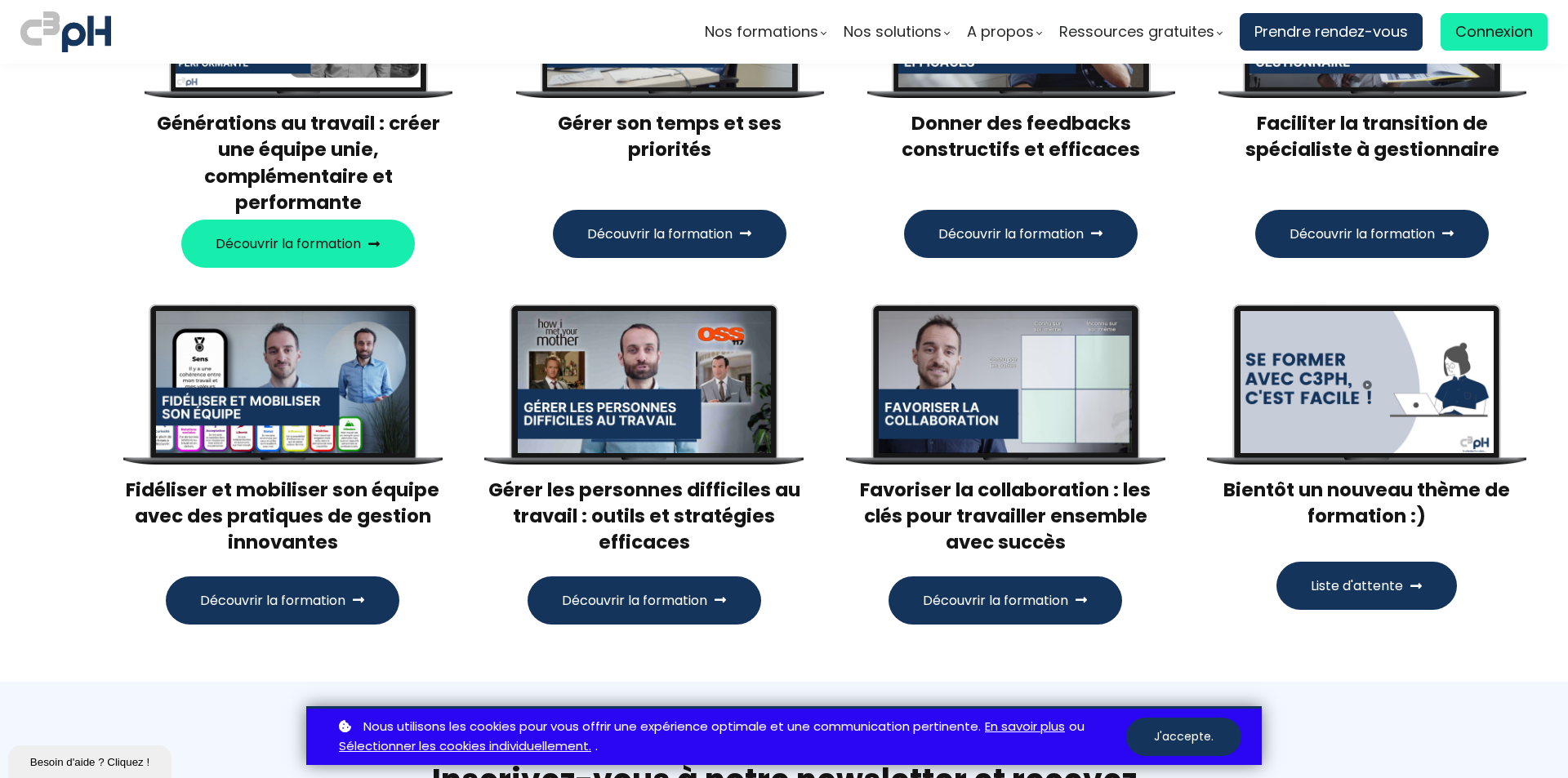
scroll to position [10692, 0]
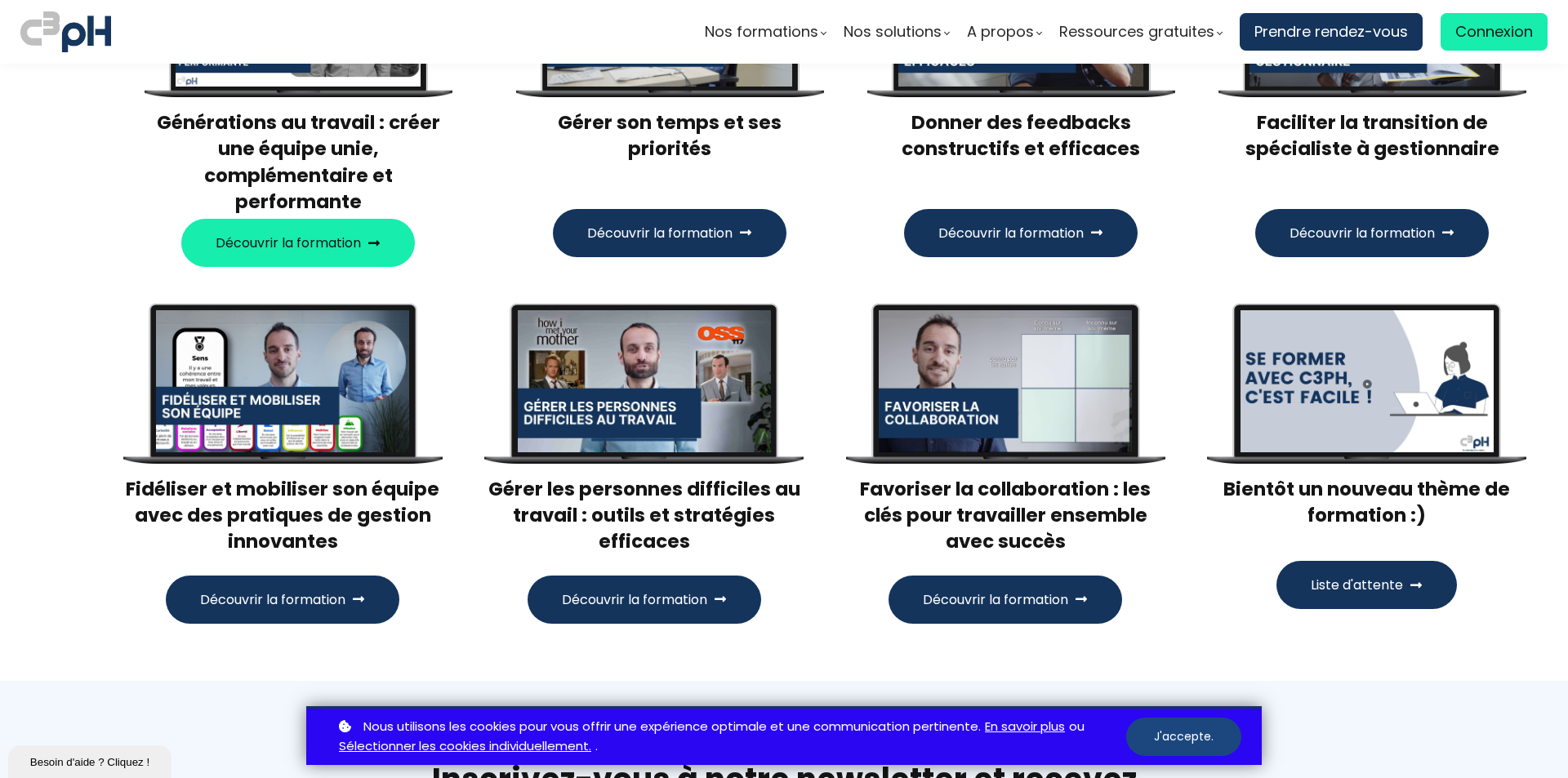
click at [1186, 741] on button "J'accepte." at bounding box center [1183, 737] width 115 height 39
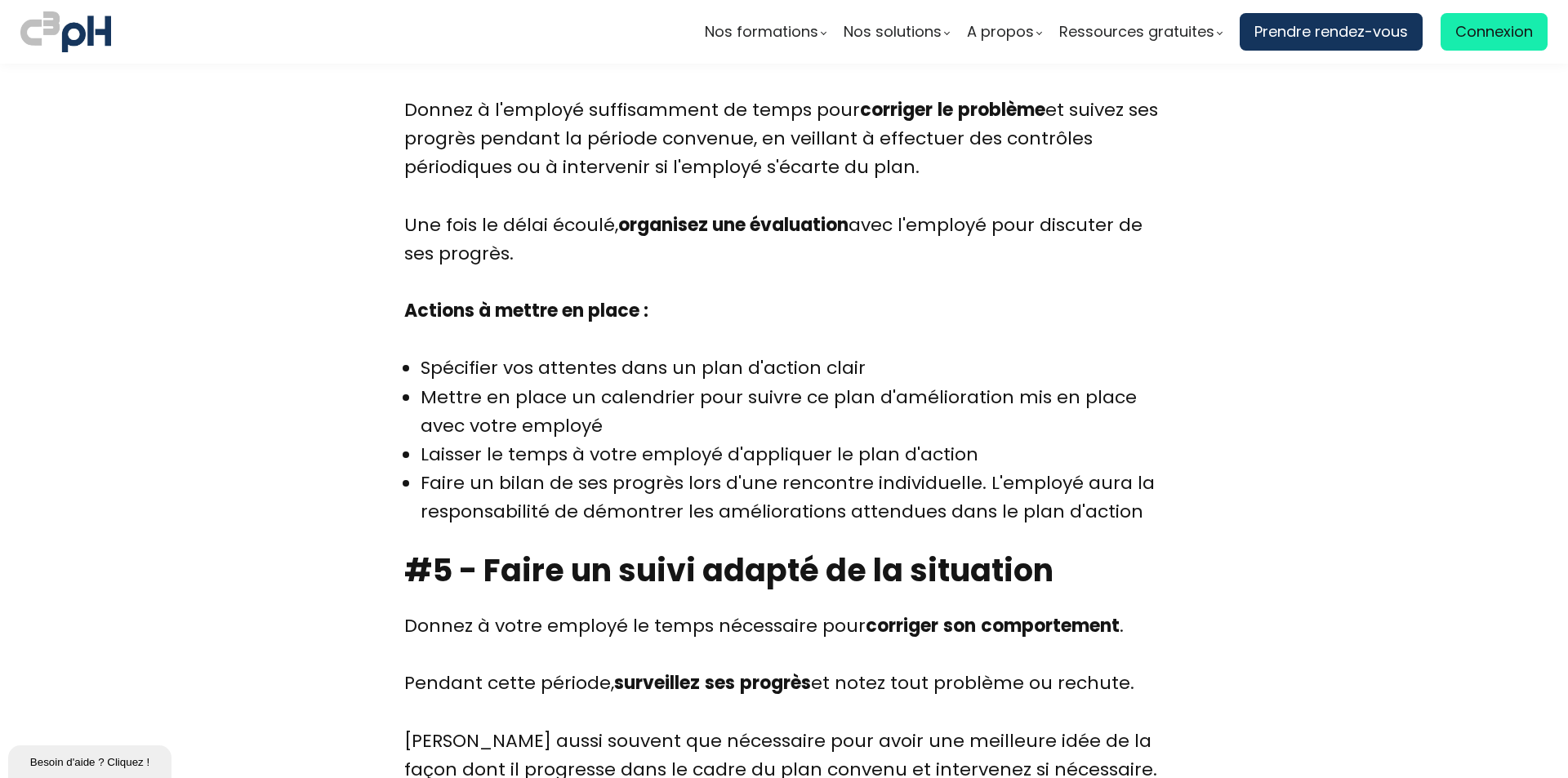
scroll to position [6635, 0]
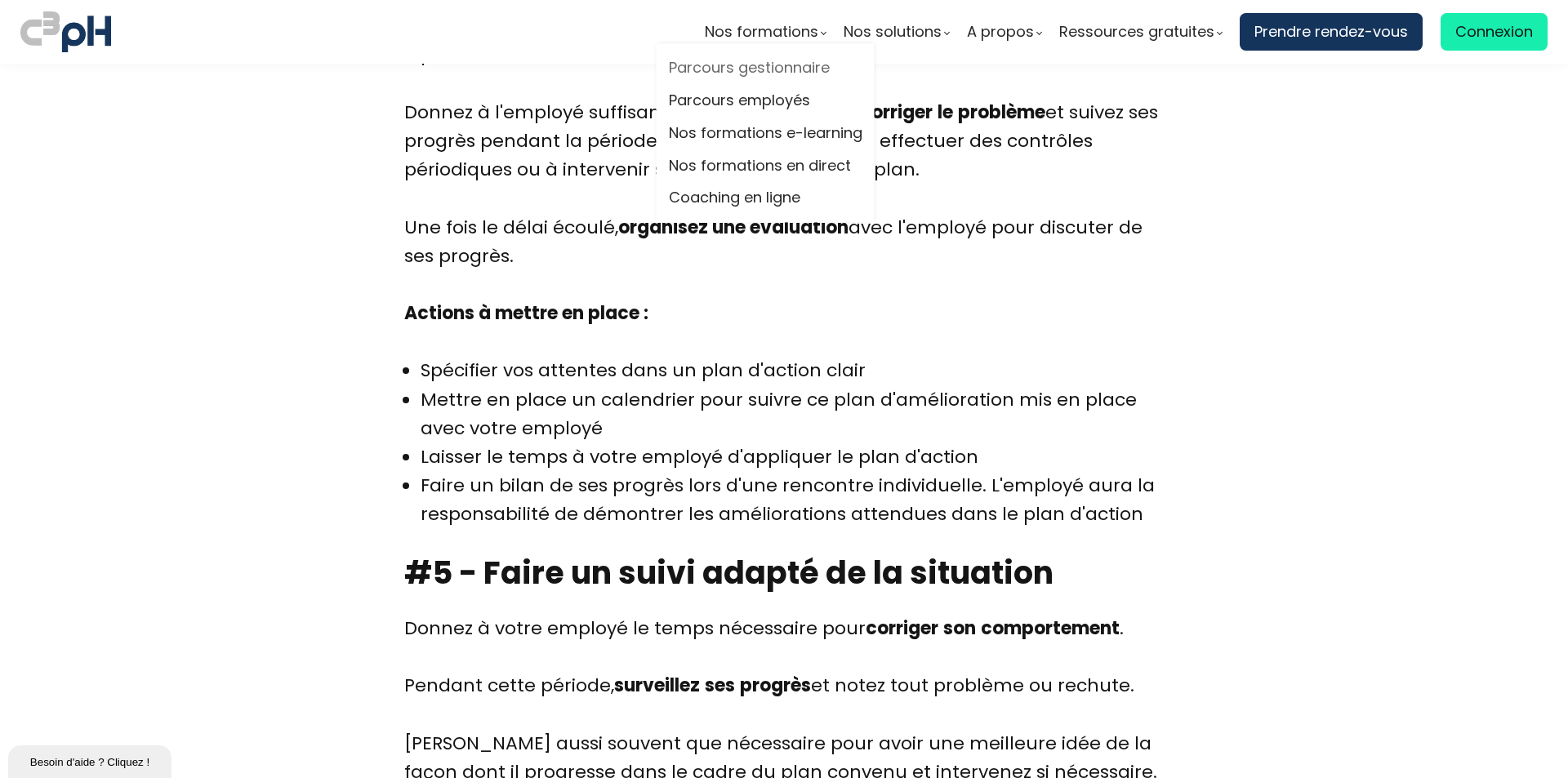
click at [795, 69] on link "Parcours gestionnaire" at bounding box center [766, 68] width 194 height 24
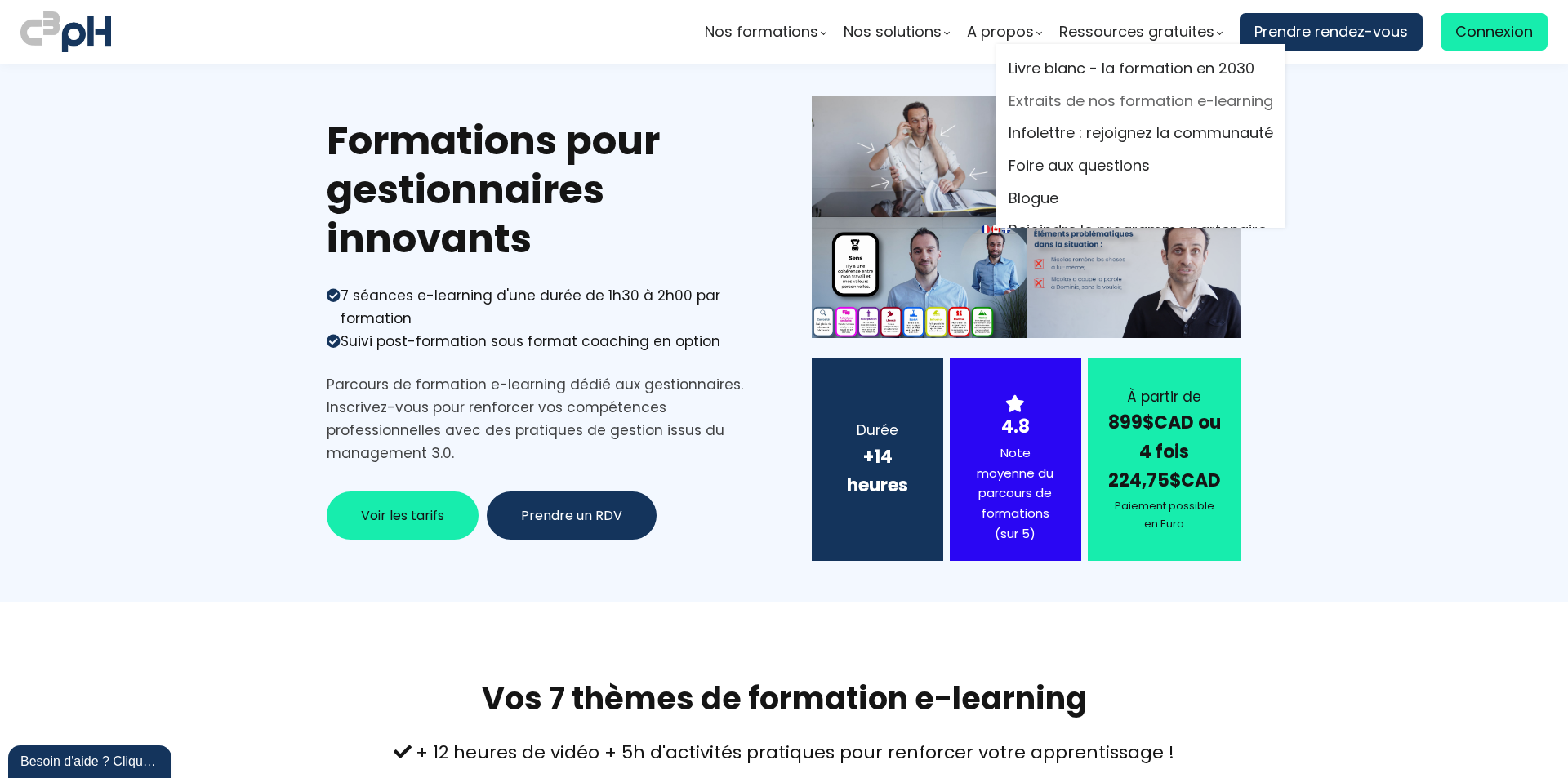
click at [1099, 97] on link "Extraits de nos formation e-learning" at bounding box center [1141, 101] width 265 height 24
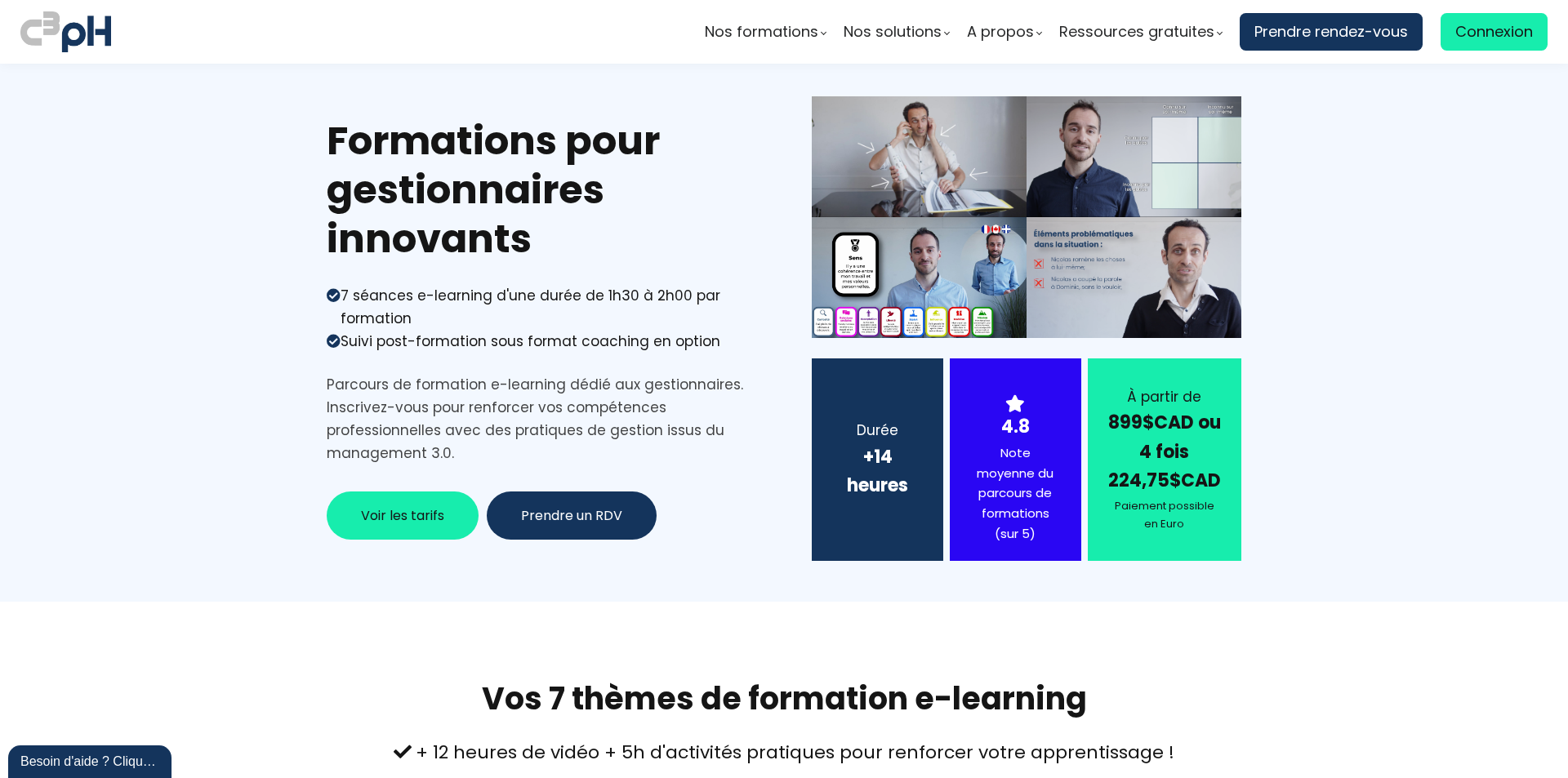
click at [390, 520] on span "Voir les tarifs" at bounding box center [402, 515] width 83 height 20
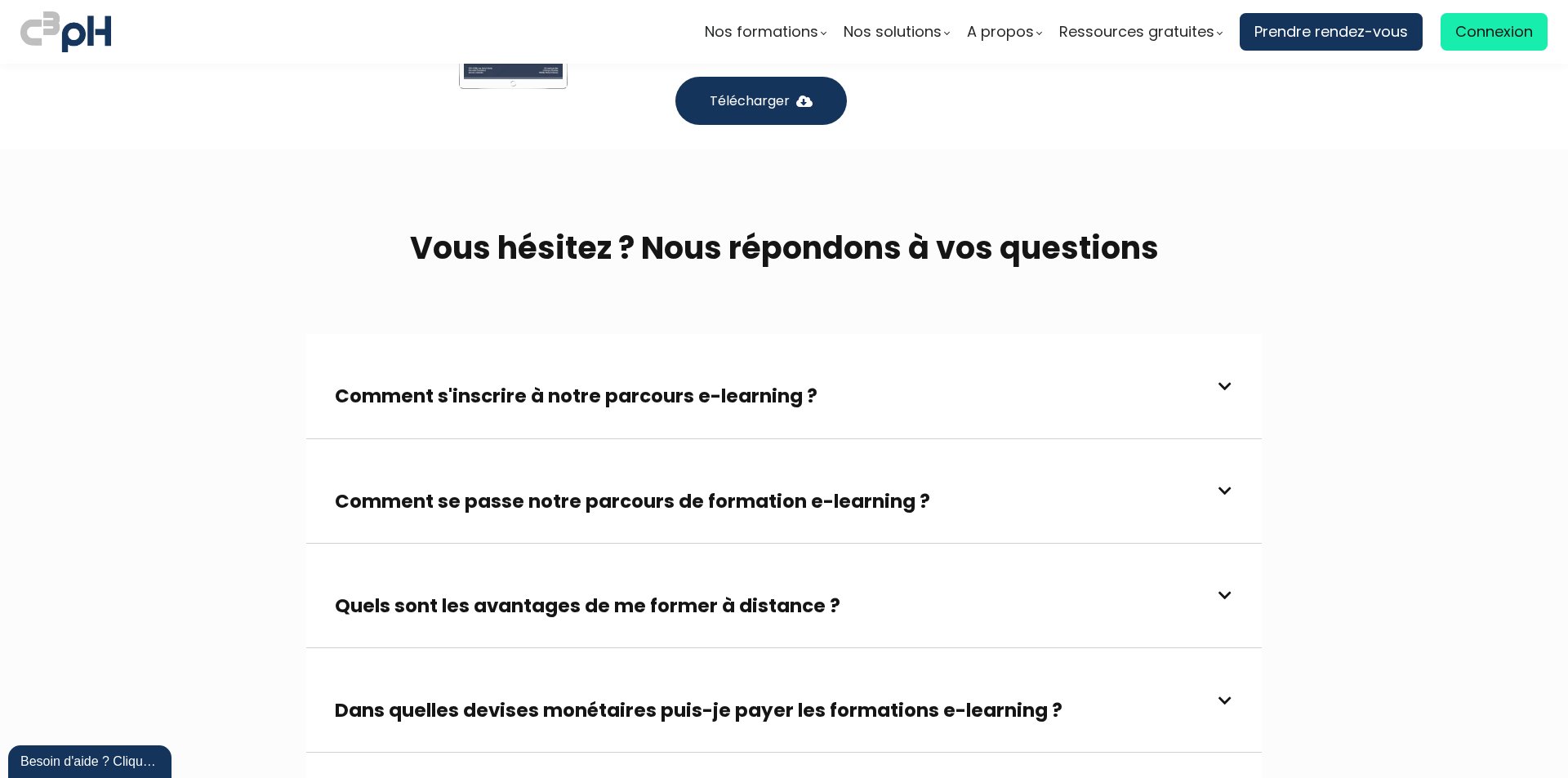
scroll to position [3557, 0]
click at [616, 487] on h3 "Comment se passe notre parcours de formation e-learning ?" at bounding box center [632, 500] width 595 height 26
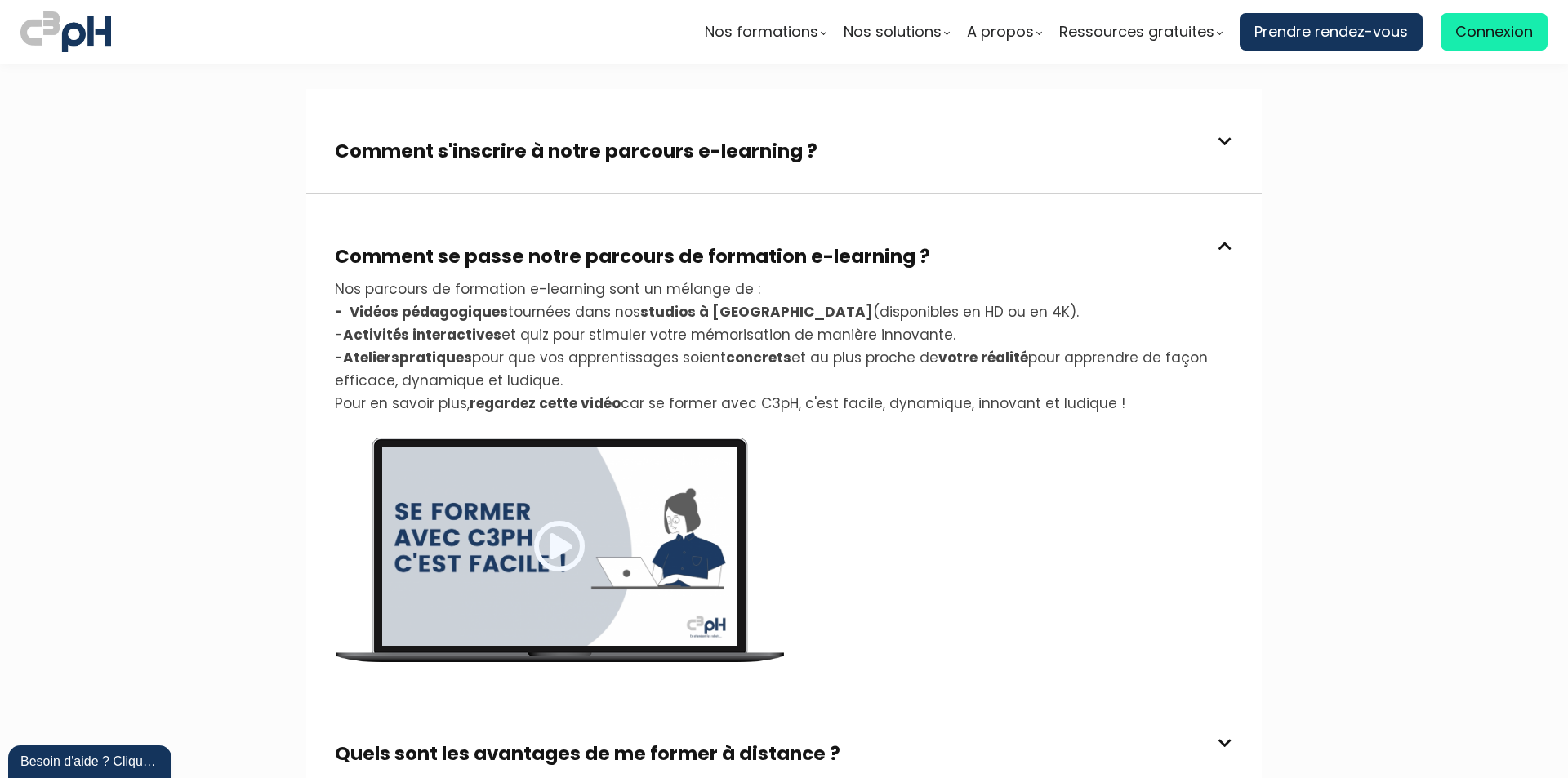
scroll to position [3801, 0]
click at [553, 519] on span at bounding box center [559, 545] width 52 height 52
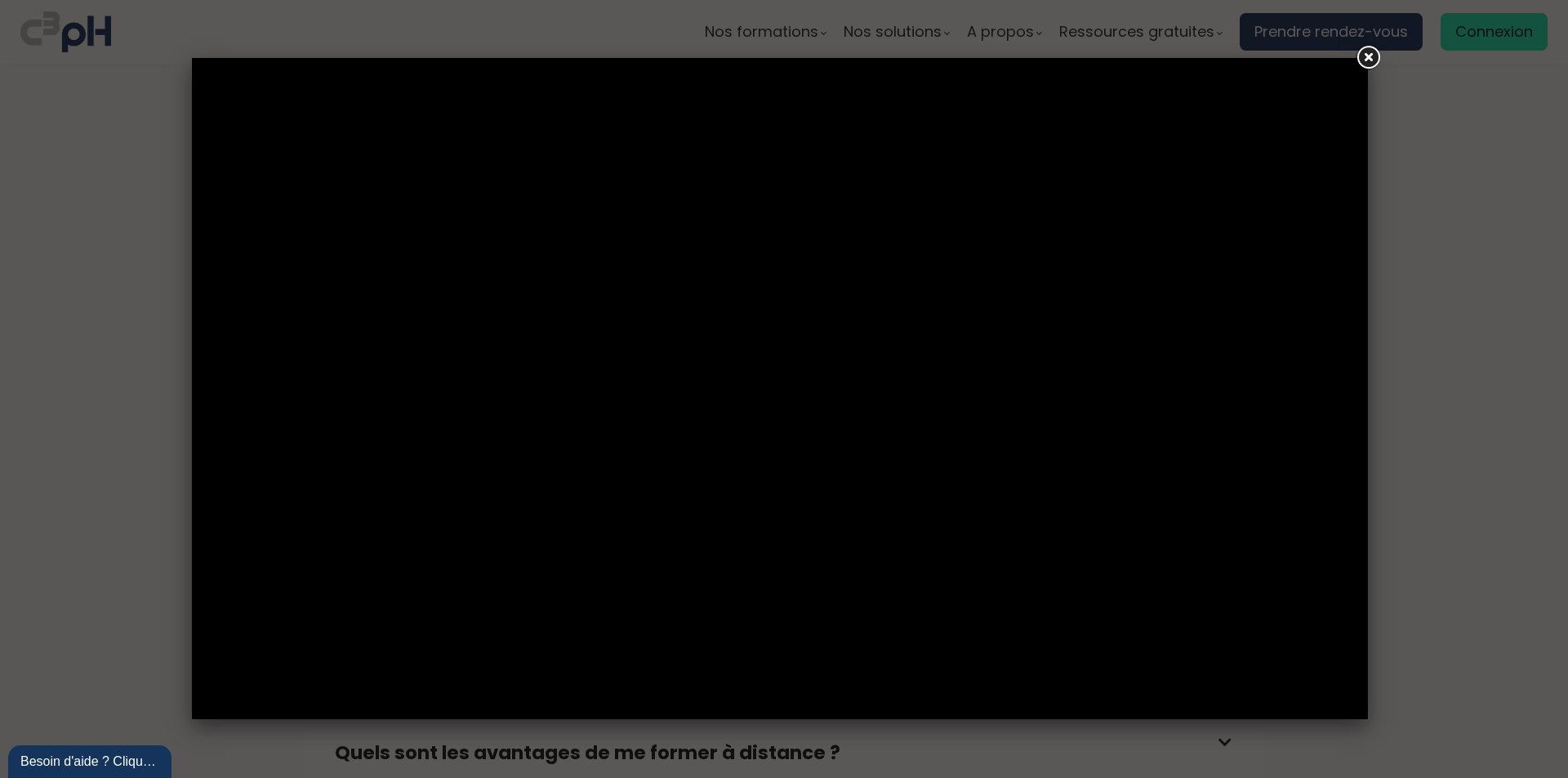
click at [1366, 61] on link at bounding box center [1367, 58] width 29 height 29
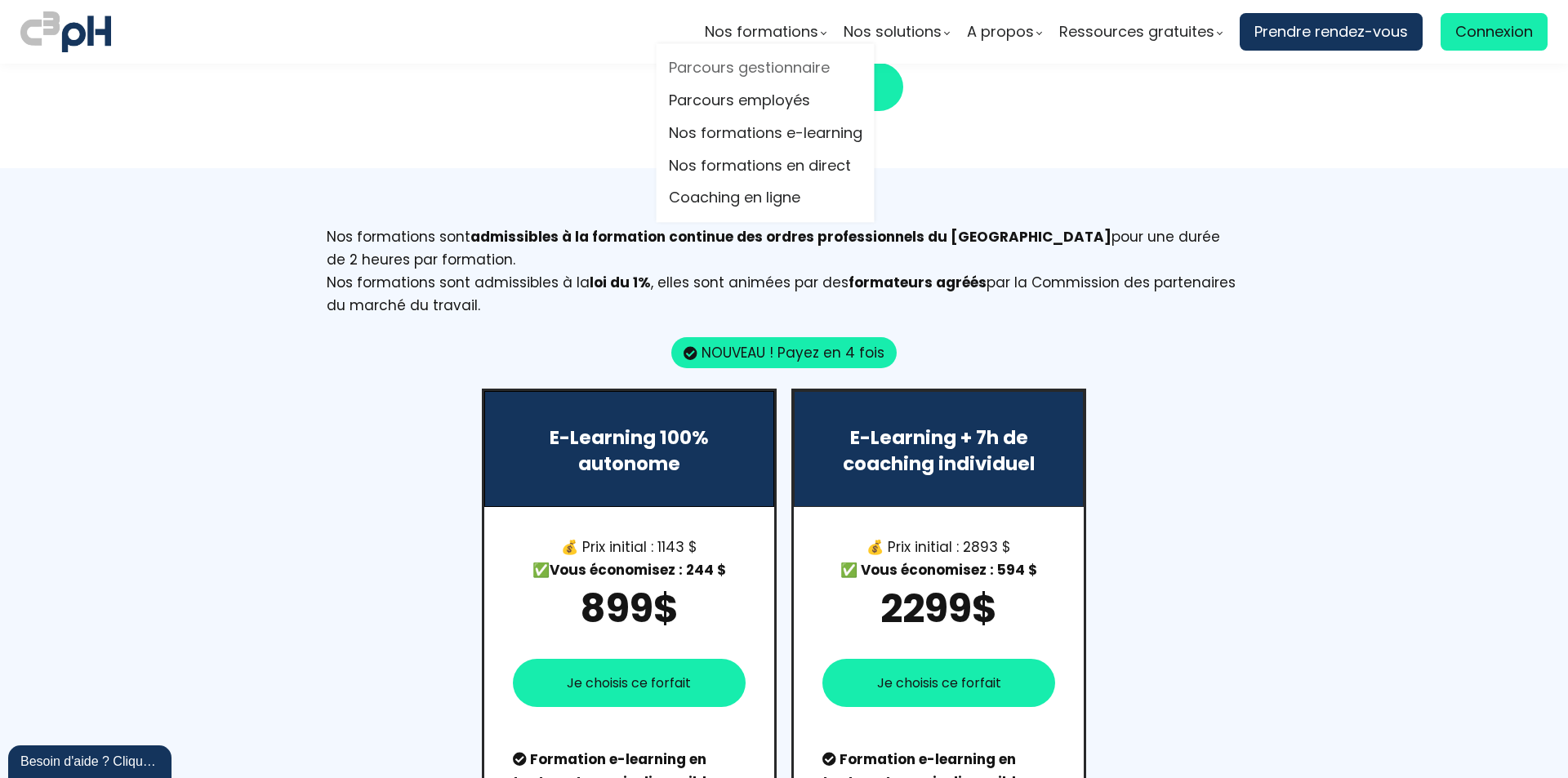
scroll to position [1353, 0]
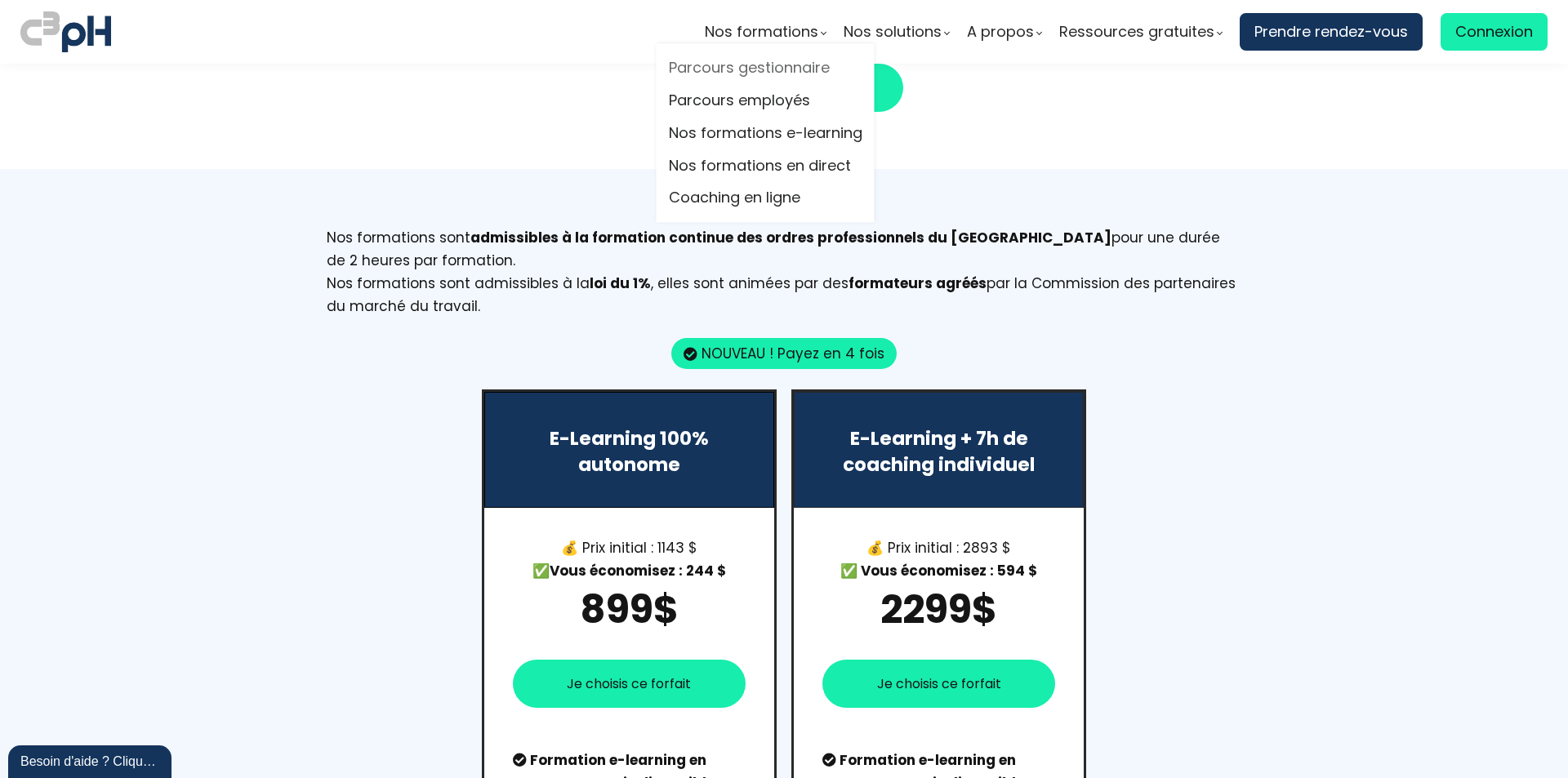
click at [729, 63] on link "Parcours gestionnaire" at bounding box center [766, 68] width 194 height 24
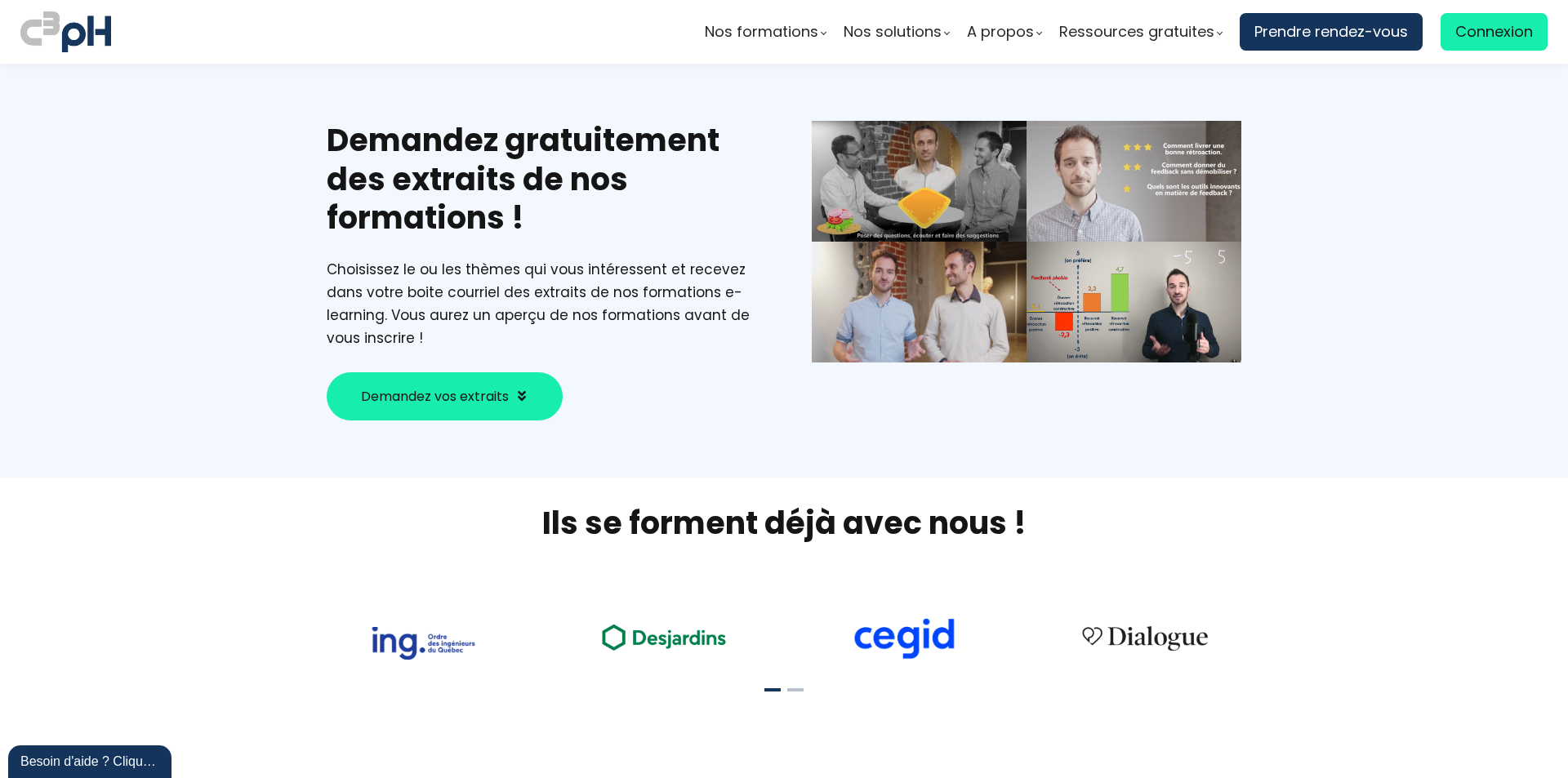
click at [522, 390] on span at bounding box center [521, 395] width 13 height 13
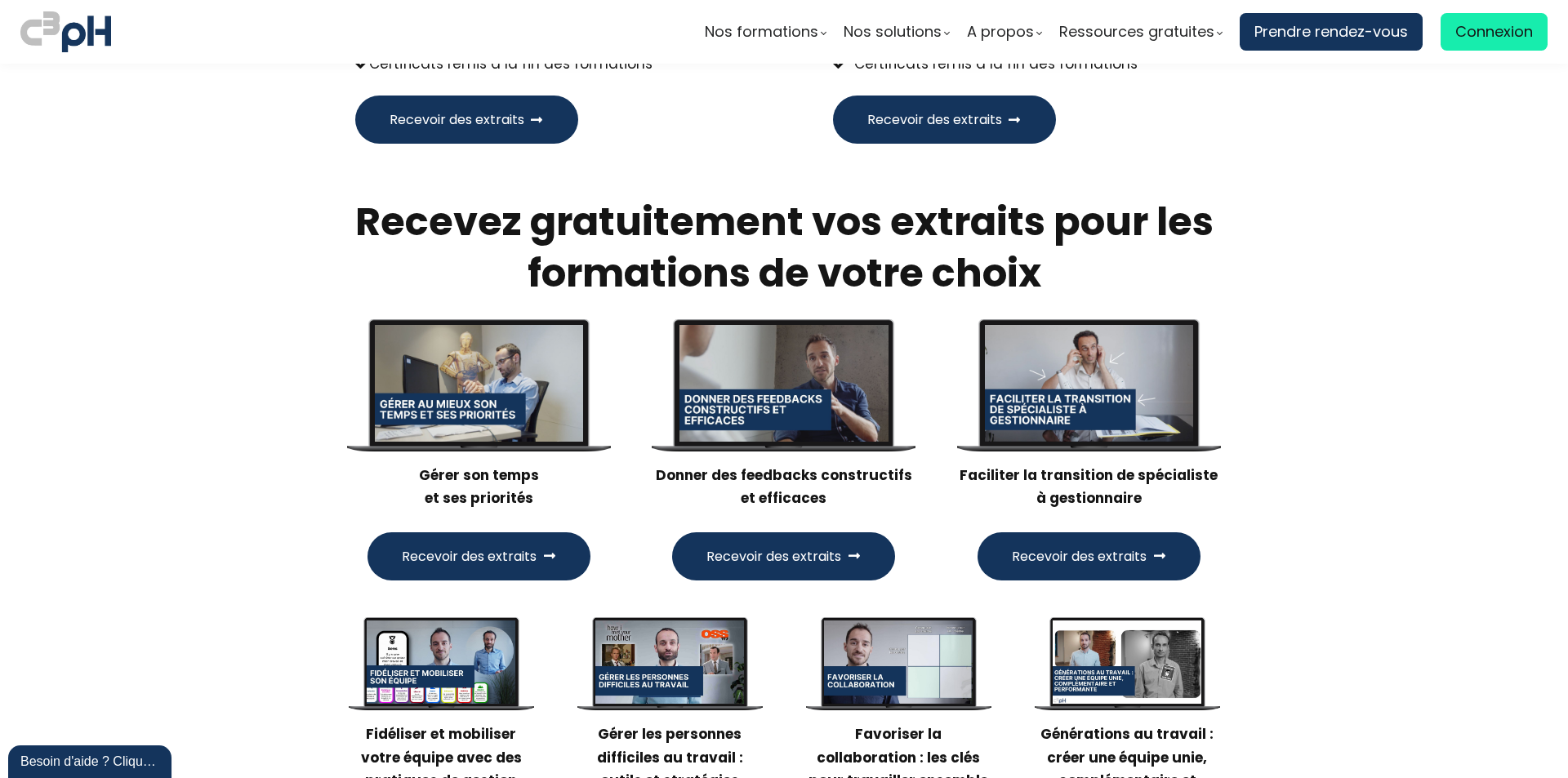
scroll to position [1306, 0]
click at [825, 547] on span "Recevoir des extraits" at bounding box center [773, 555] width 135 height 20
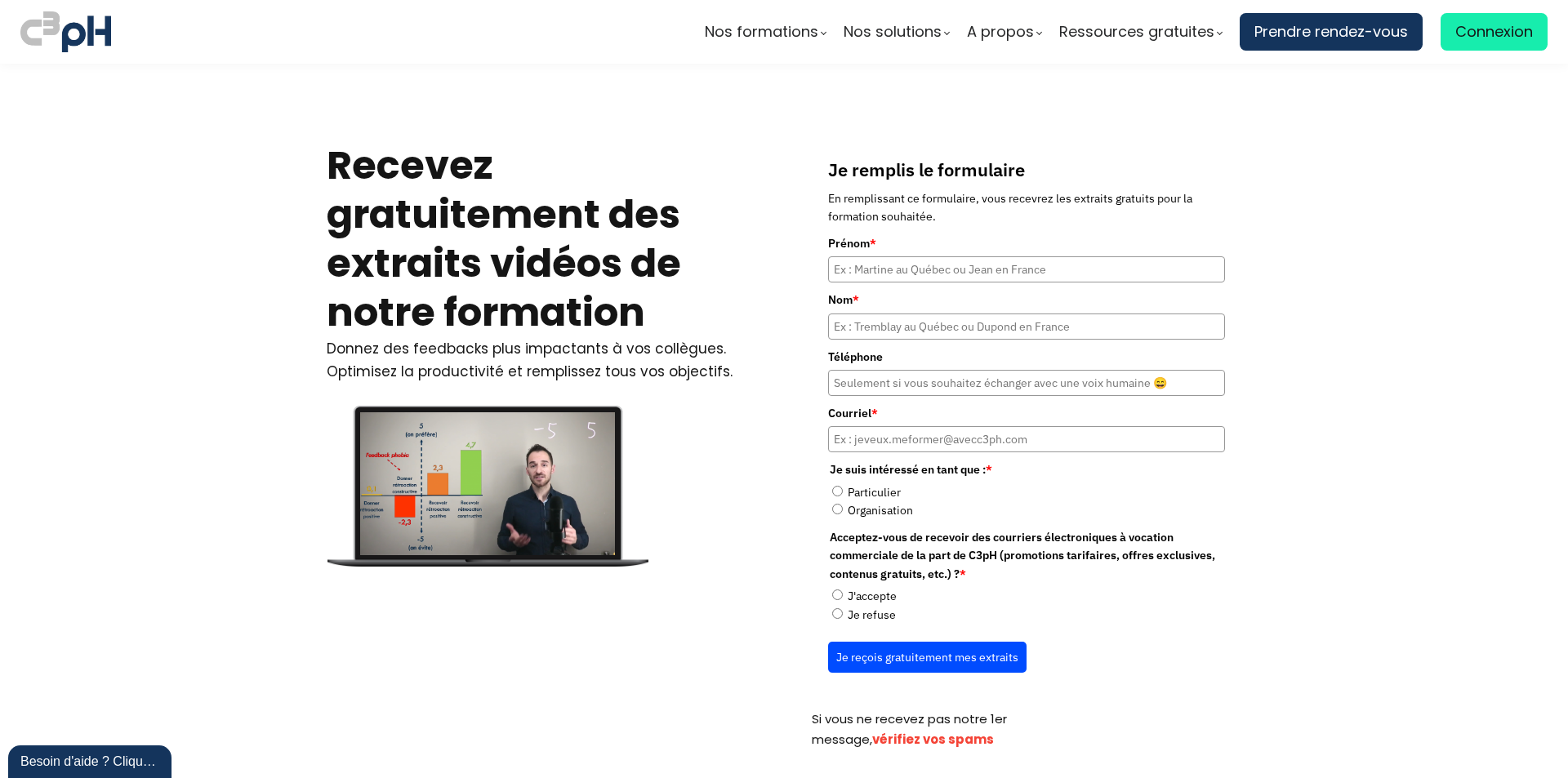
click at [896, 283] on input "Prénom *" at bounding box center [1026, 269] width 397 height 26
click at [903, 278] on input "Prénom *" at bounding box center [1026, 269] width 397 height 26
type input "[PERSON_NAME]"
type input "Robitaille"
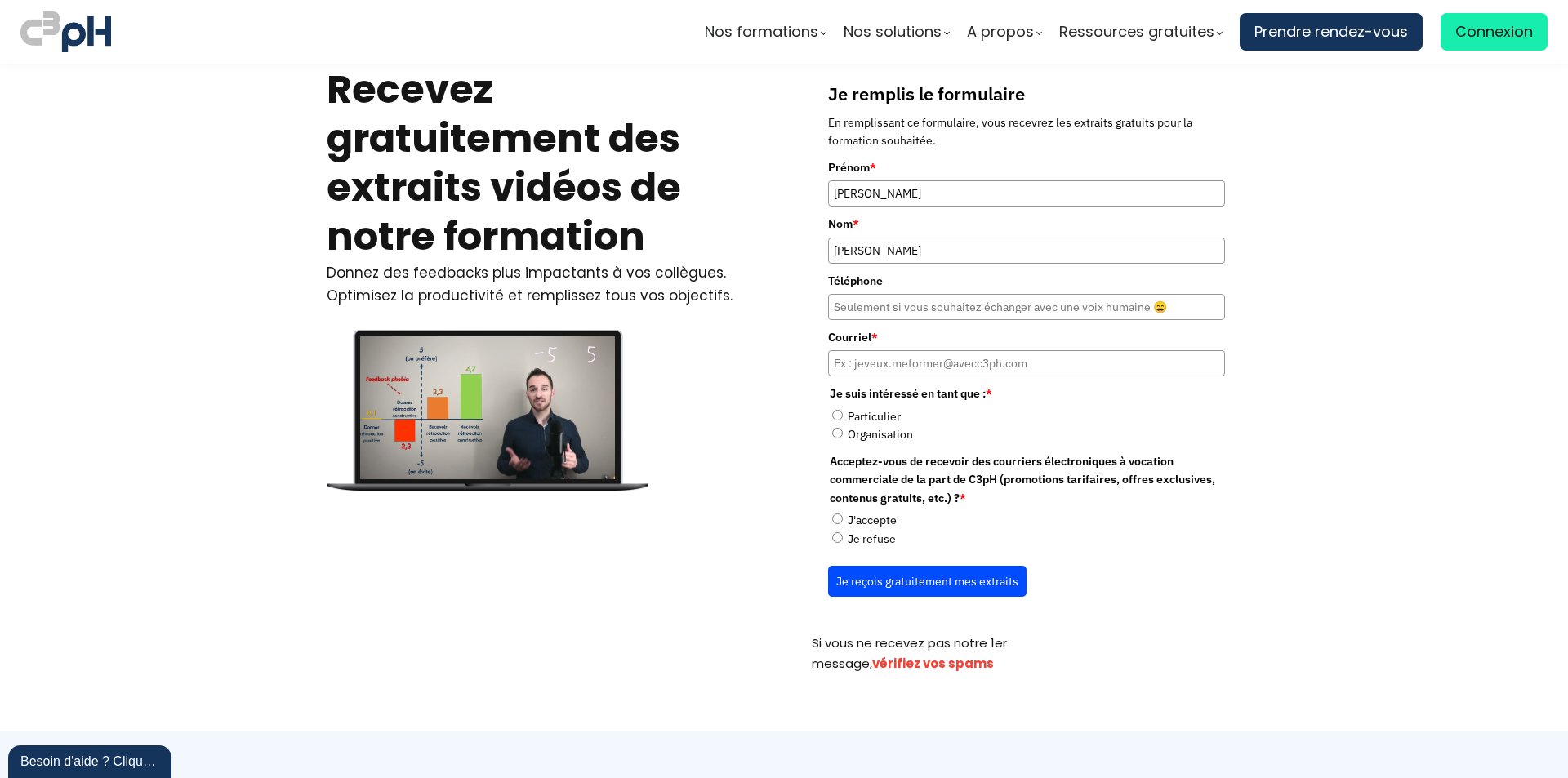
scroll to position [77, 0]
click at [832, 419] on input "Particulier" at bounding box center [837, 414] width 11 height 11
radio input "true"
click at [834, 540] on refuse"] "Je refuse" at bounding box center [837, 537] width 11 height 11
radio refuse"] "true"
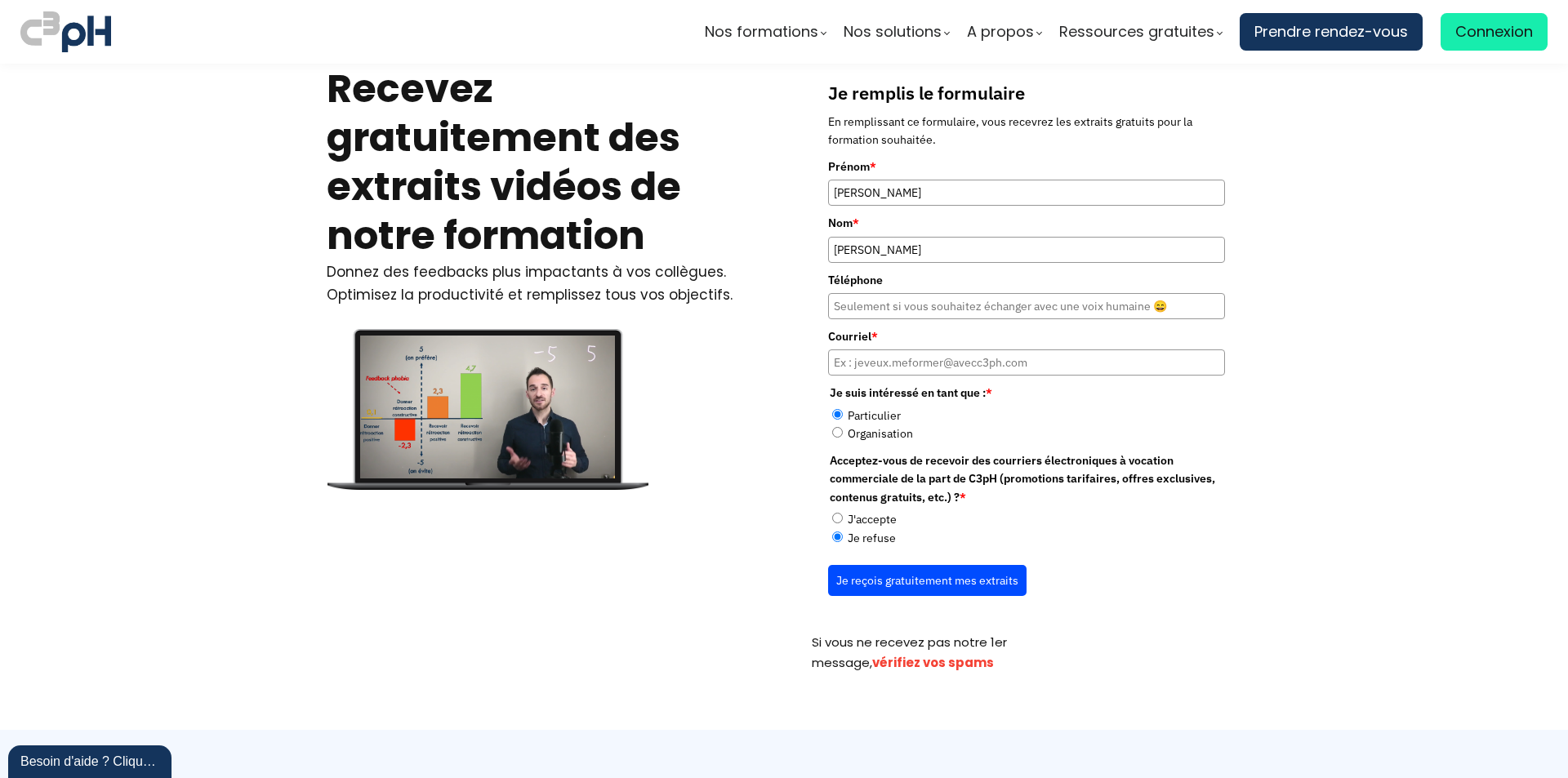
click at [934, 366] on input "Courriel *" at bounding box center [1026, 362] width 397 height 26
type input "myriamxox10@gmail.com"
type input "4502711622"
drag, startPoint x: 794, startPoint y: 317, endPoint x: 573, endPoint y: 344, distance: 222.6
click at [611, 340] on div "Recevez gratuitement des extraits vidéos de notre formation Donnez des feedback…" at bounding box center [784, 358] width 956 height 629
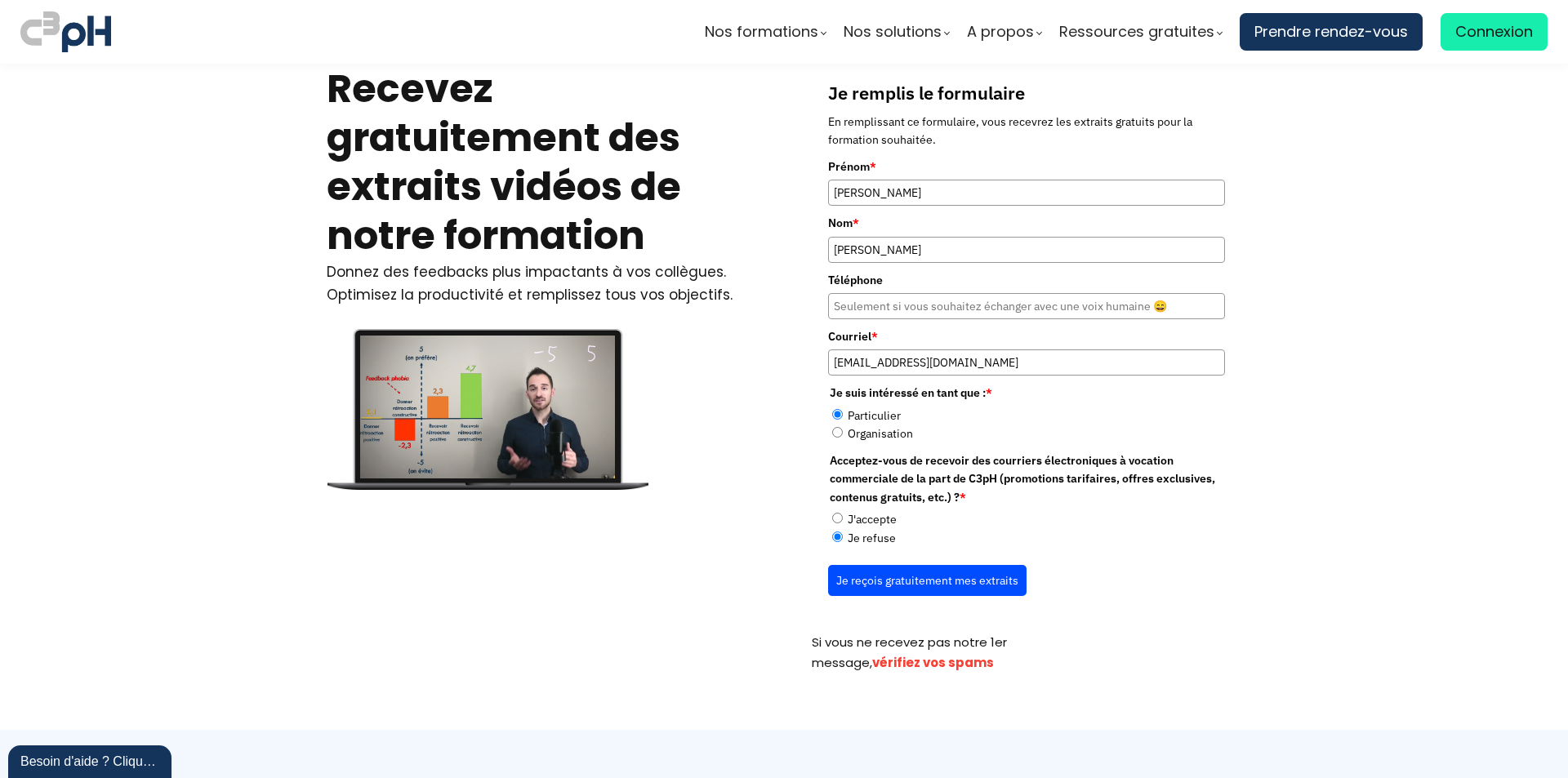
click at [956, 584] on button "Je reçois gratuitement mes extraits" at bounding box center [926, 580] width 199 height 31
radio input "true"
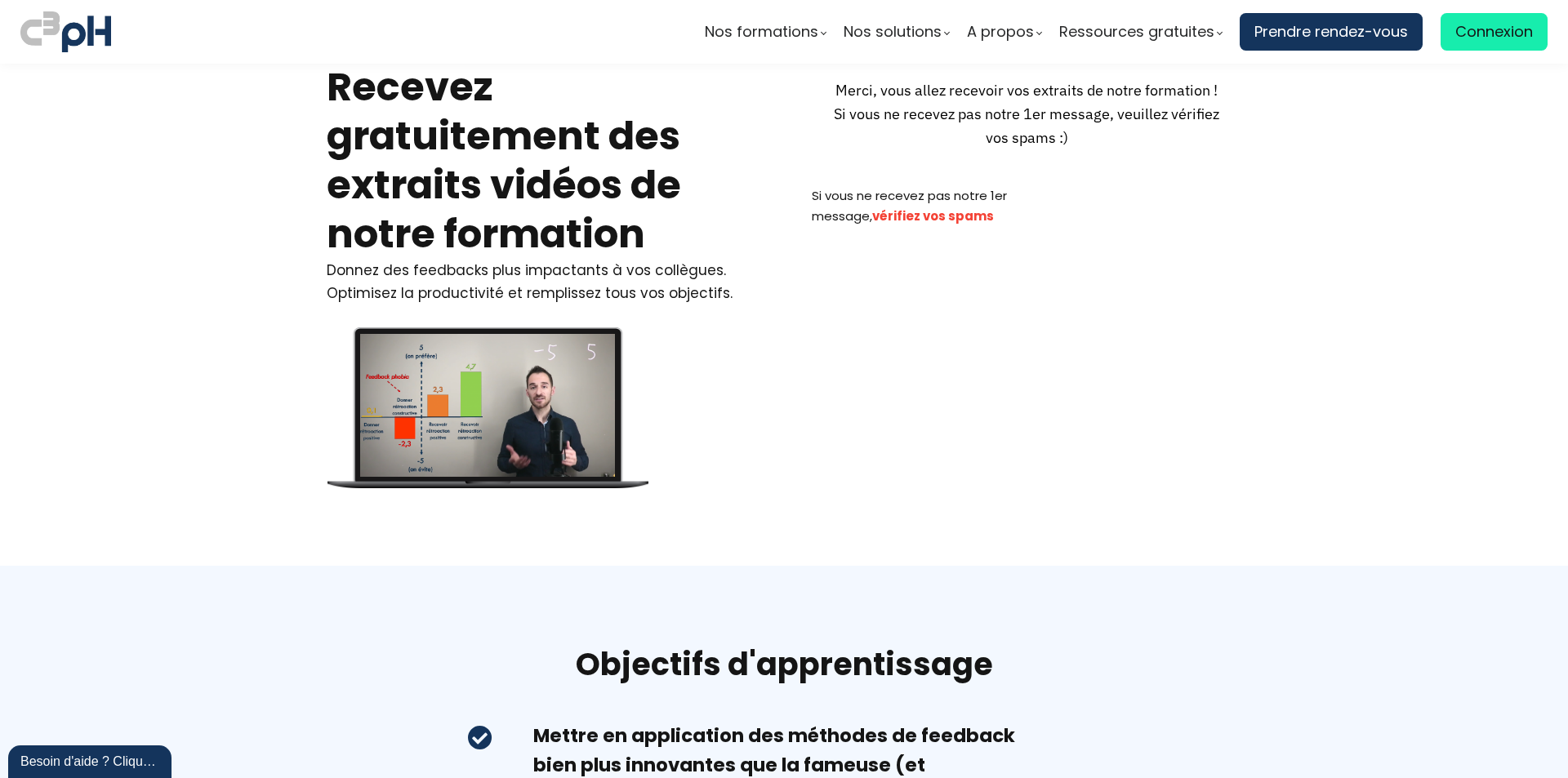
scroll to position [0, 0]
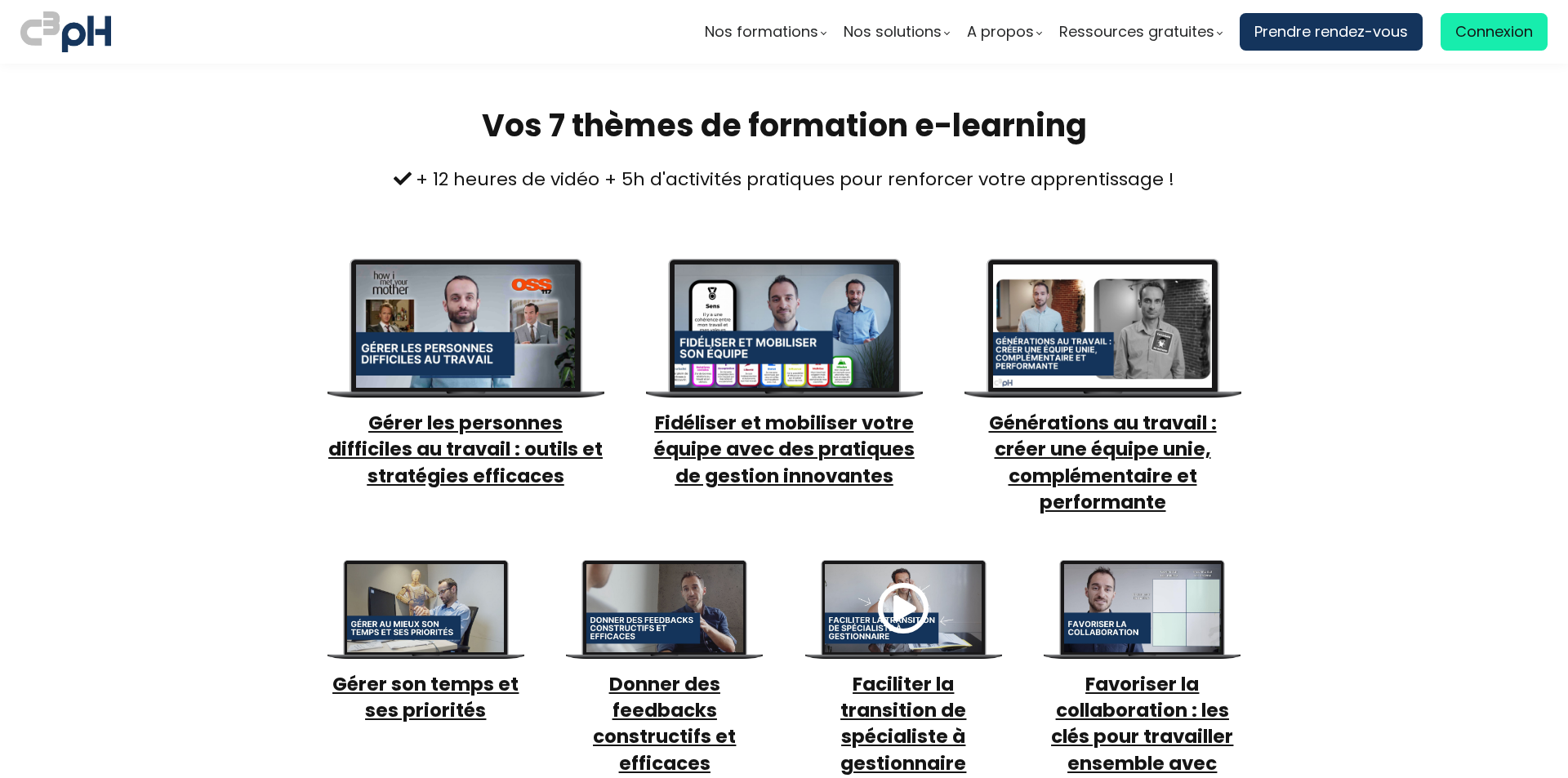
scroll to position [573, 0]
drag, startPoint x: 1249, startPoint y: 168, endPoint x: 1243, endPoint y: 155, distance: 14.3
click at [1245, 160] on div "Vos 7 thèmes de formation e-learning + 12 heures de vidéo + 5h d'activités prat…" at bounding box center [784, 140] width 956 height 109
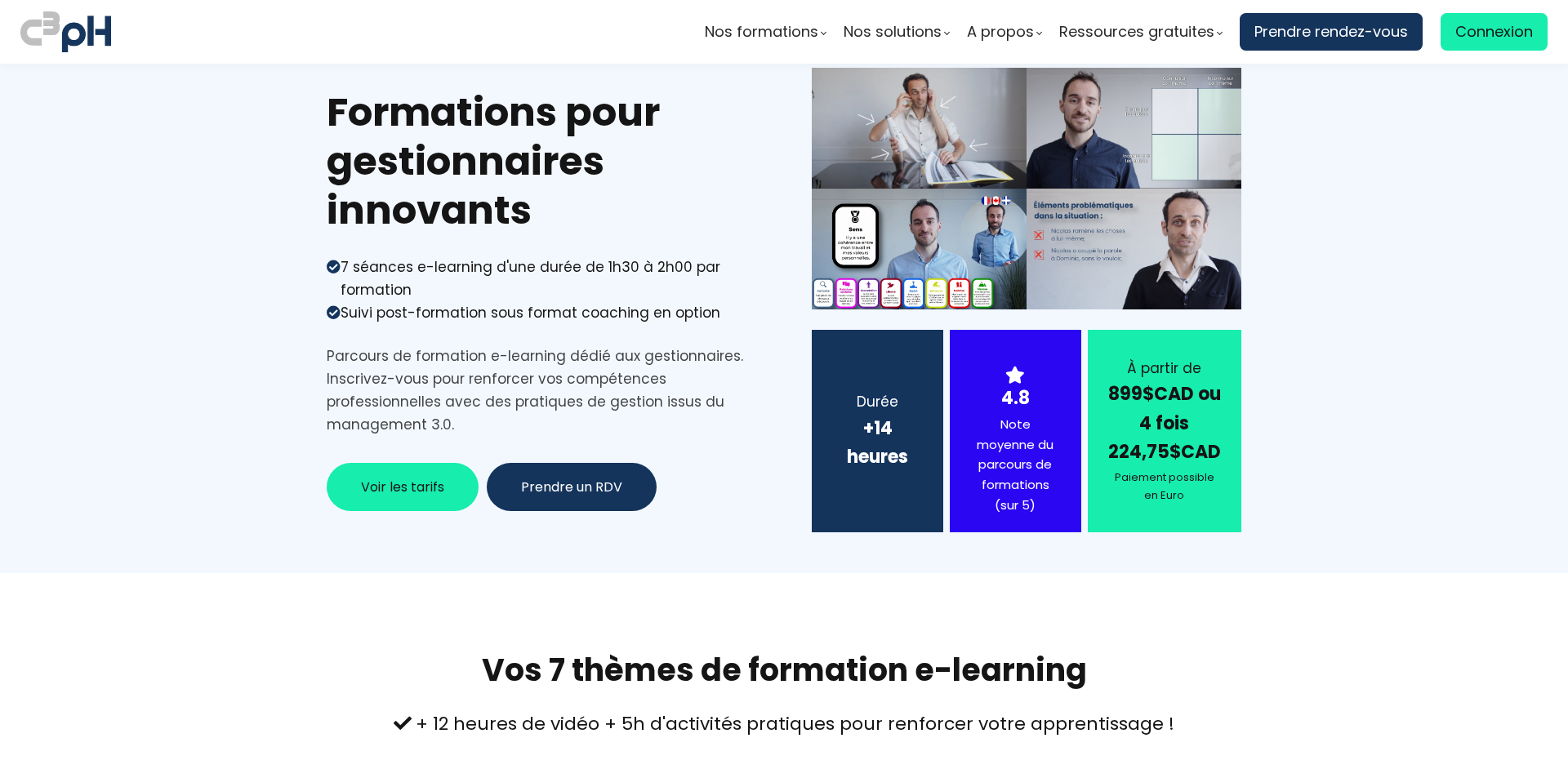
scroll to position [0, 0]
